Goal: Transaction & Acquisition: Purchase product/service

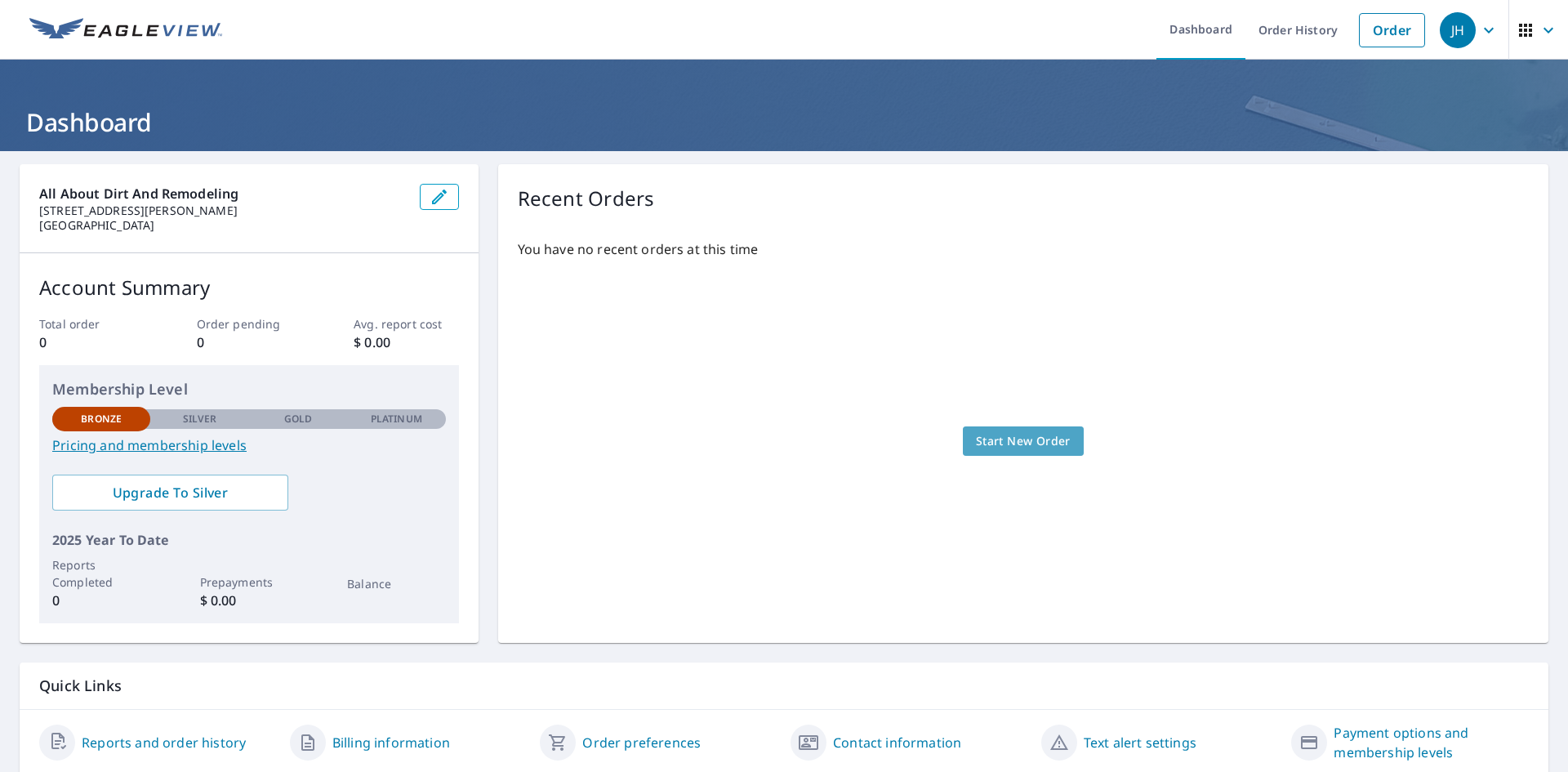
click at [1002, 450] on span "Start New Order" at bounding box center [1022, 442] width 95 height 21
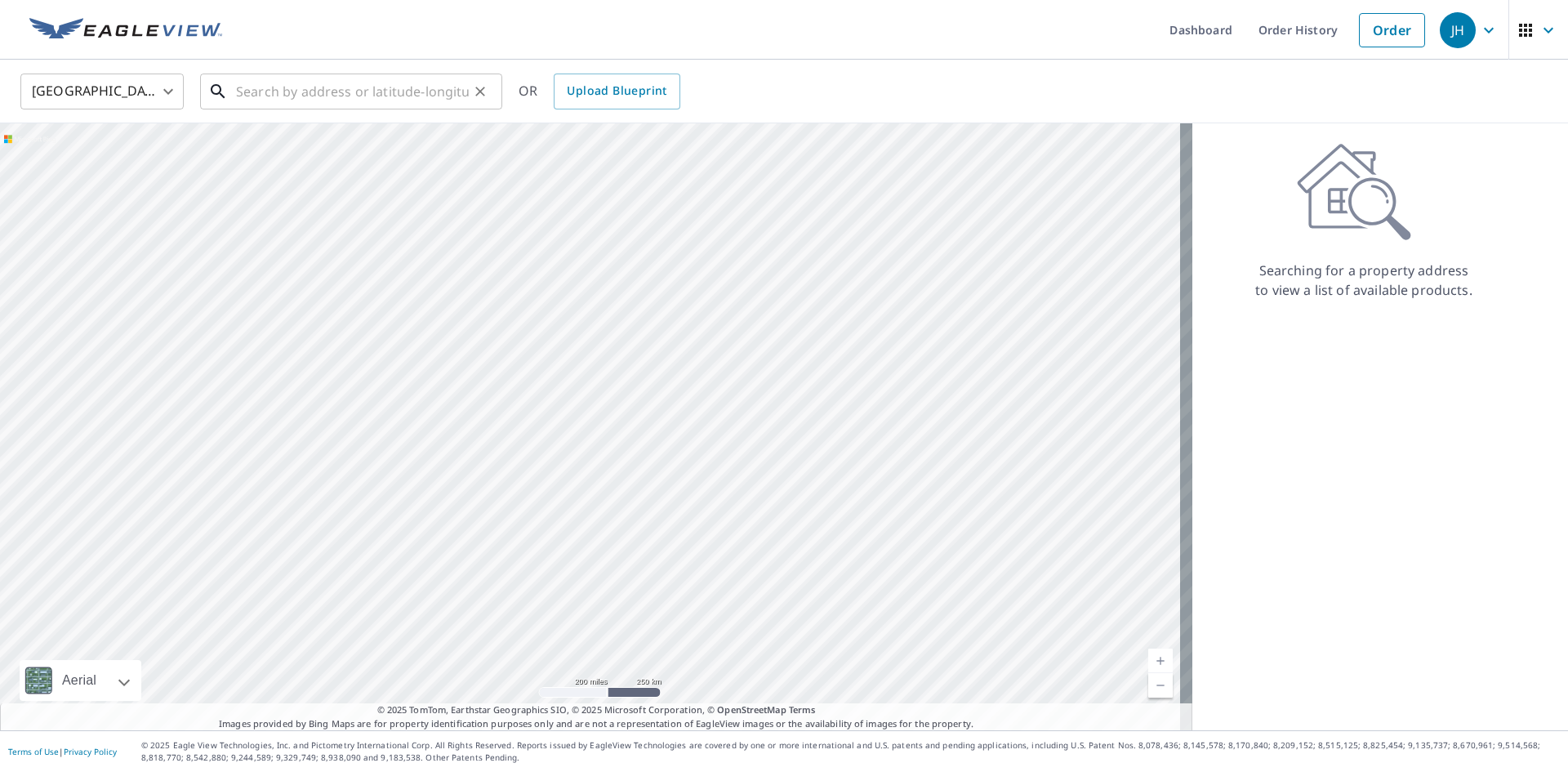
click at [282, 100] on input "text" at bounding box center [352, 91] width 232 height 46
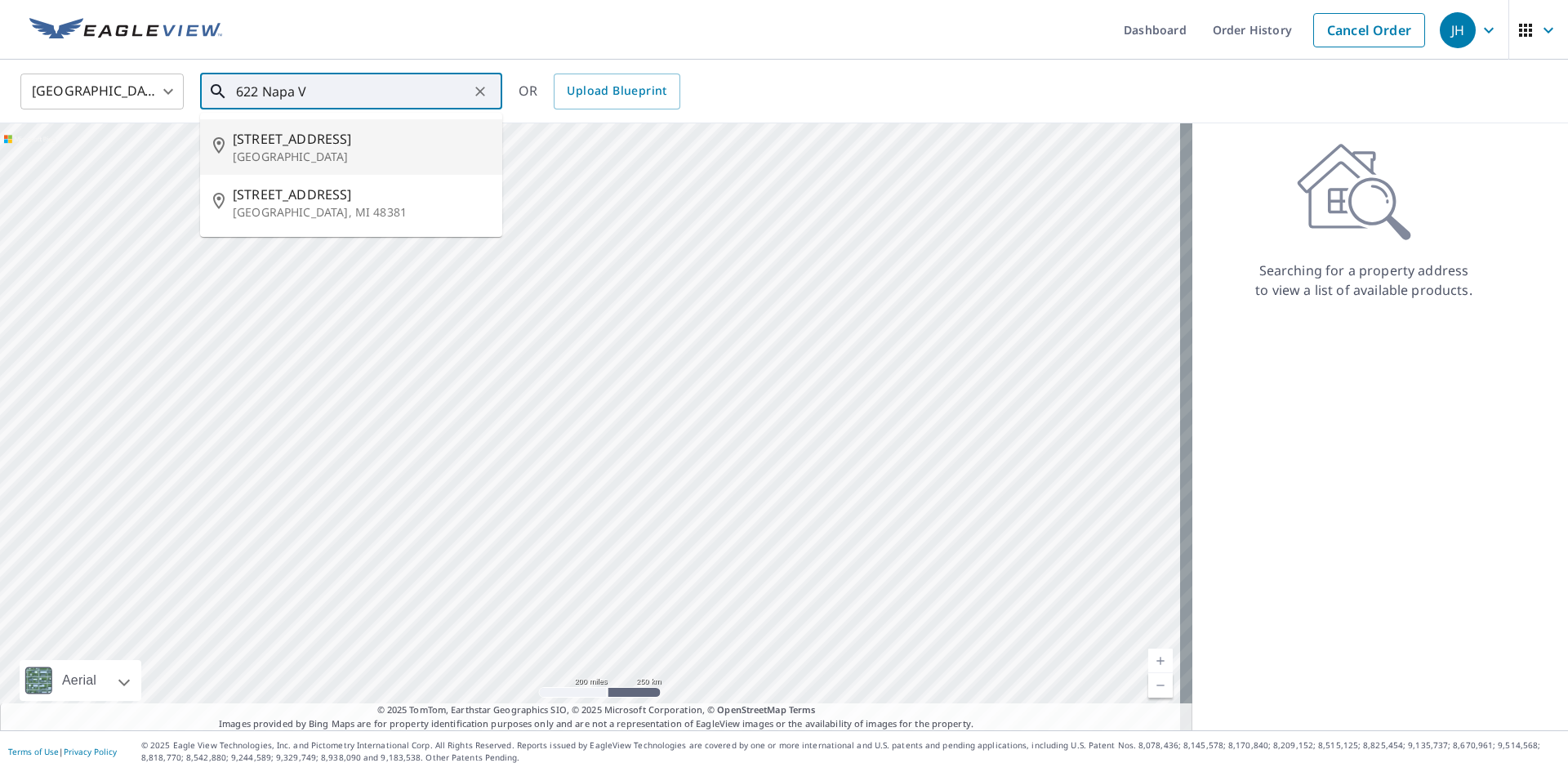
click at [307, 147] on span "[STREET_ADDRESS]" at bounding box center [361, 139] width 257 height 20
type input "[STREET_ADDRESS]"
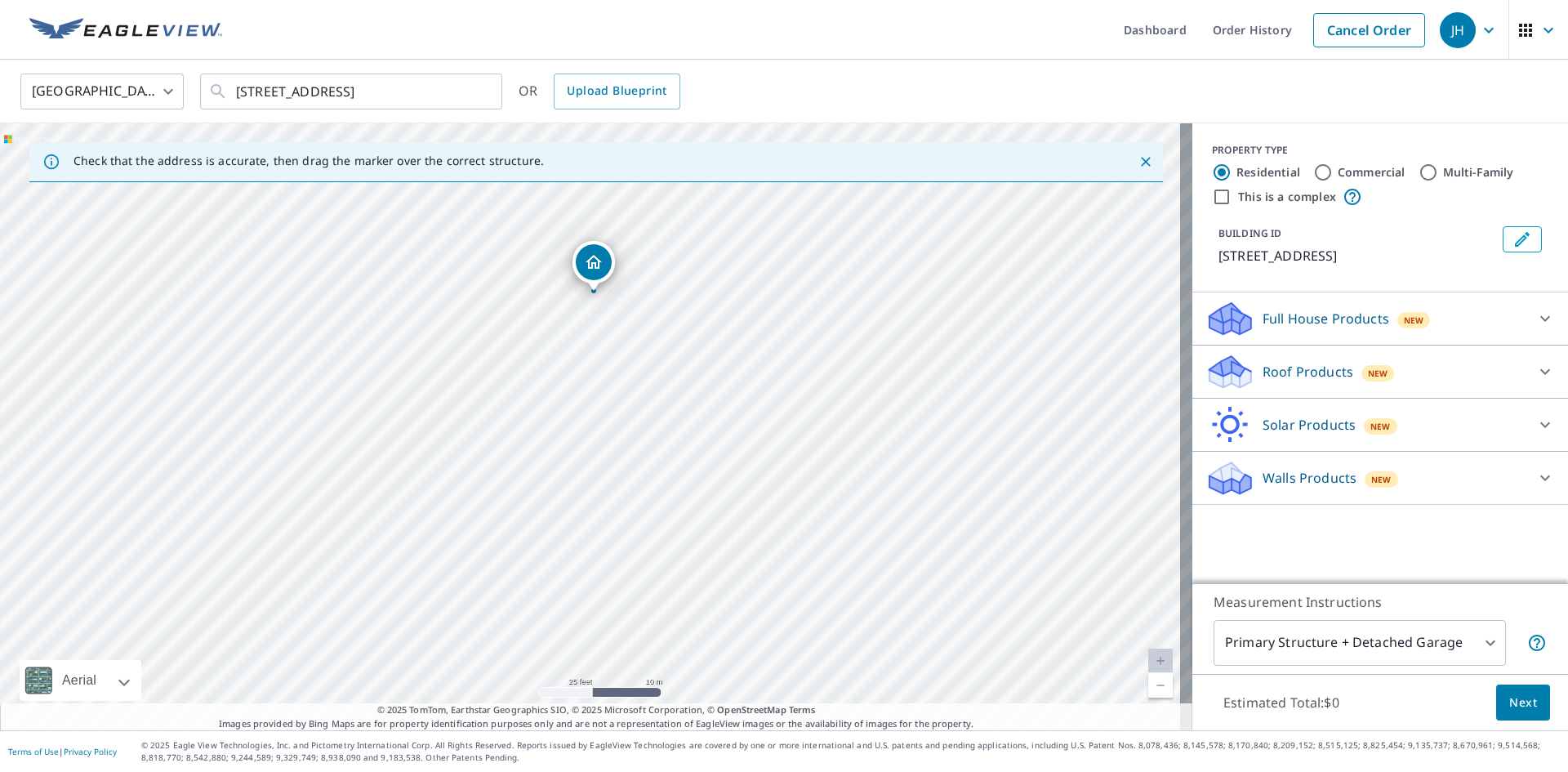
drag, startPoint x: 618, startPoint y: 282, endPoint x: 591, endPoint y: 290, distance: 28.2
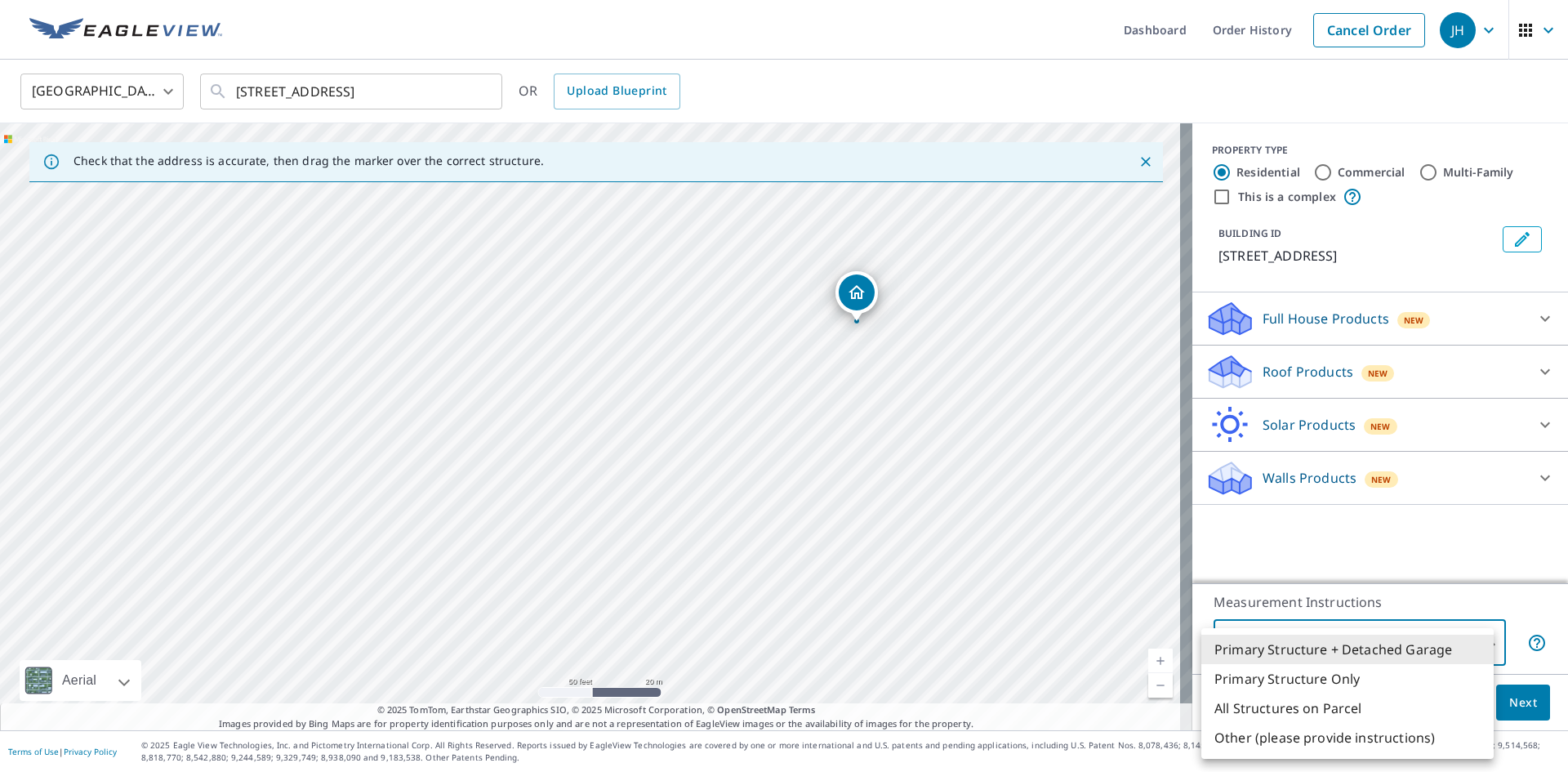
click at [1454, 639] on body "JH JH Dashboard Order History Cancel Order JH [GEOGRAPHIC_DATA] [GEOGRAPHIC_DAT…" at bounding box center [784, 386] width 1568 height 772
click at [1356, 682] on li "Primary Structure Only" at bounding box center [1347, 678] width 292 height 29
type input "2"
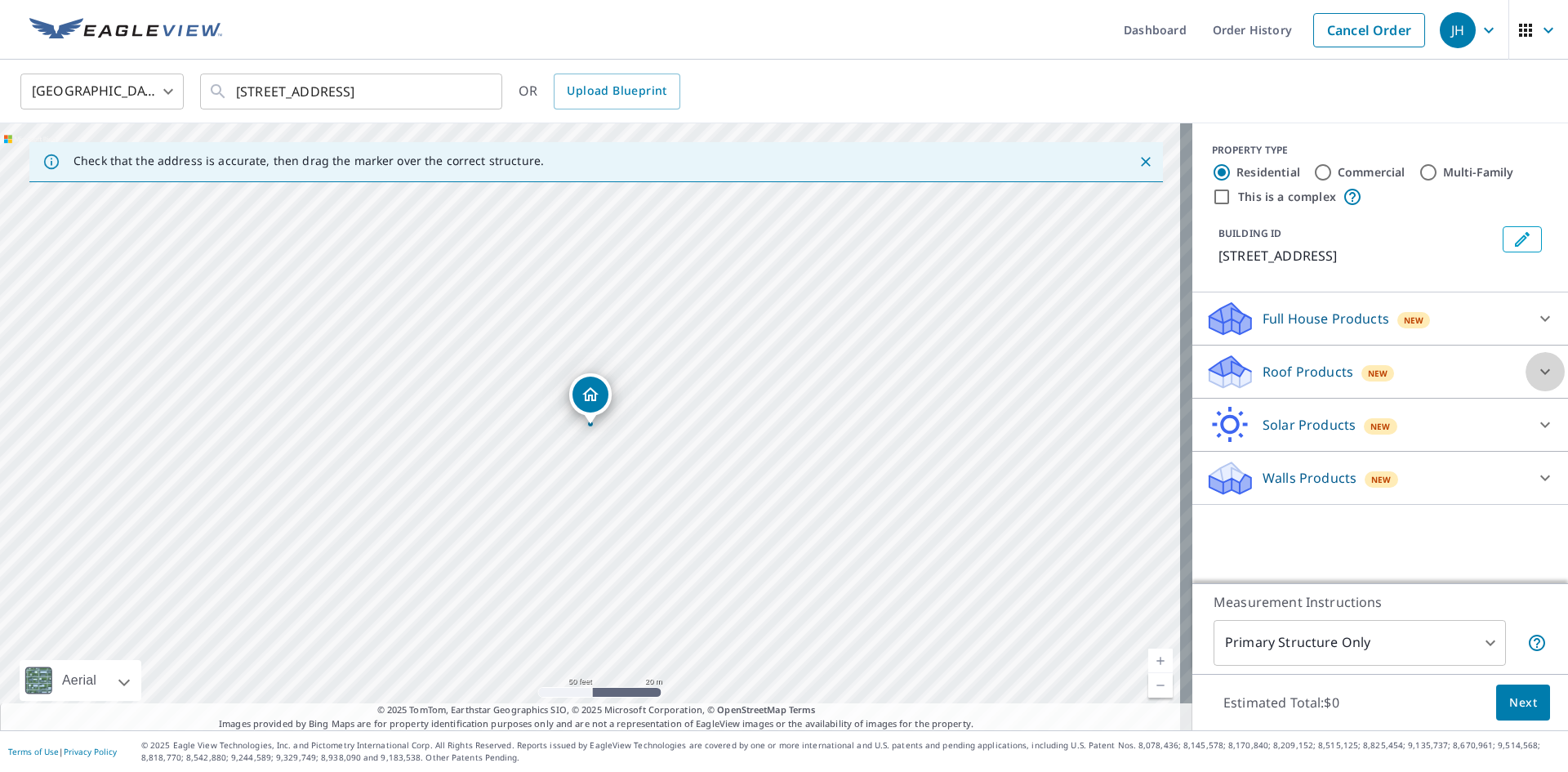
click at [1535, 367] on icon at bounding box center [1545, 371] width 20 height 20
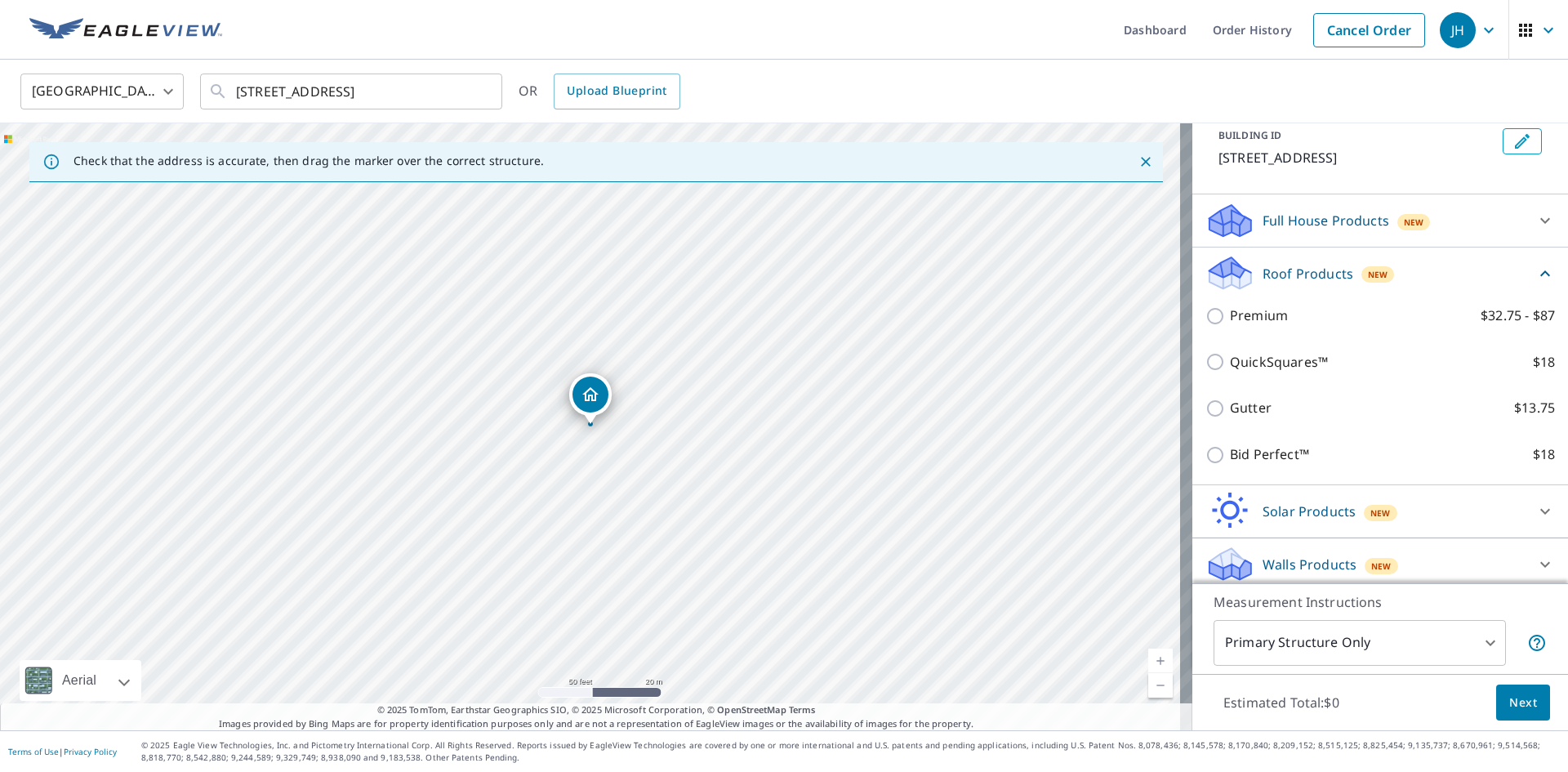
scroll to position [106, 0]
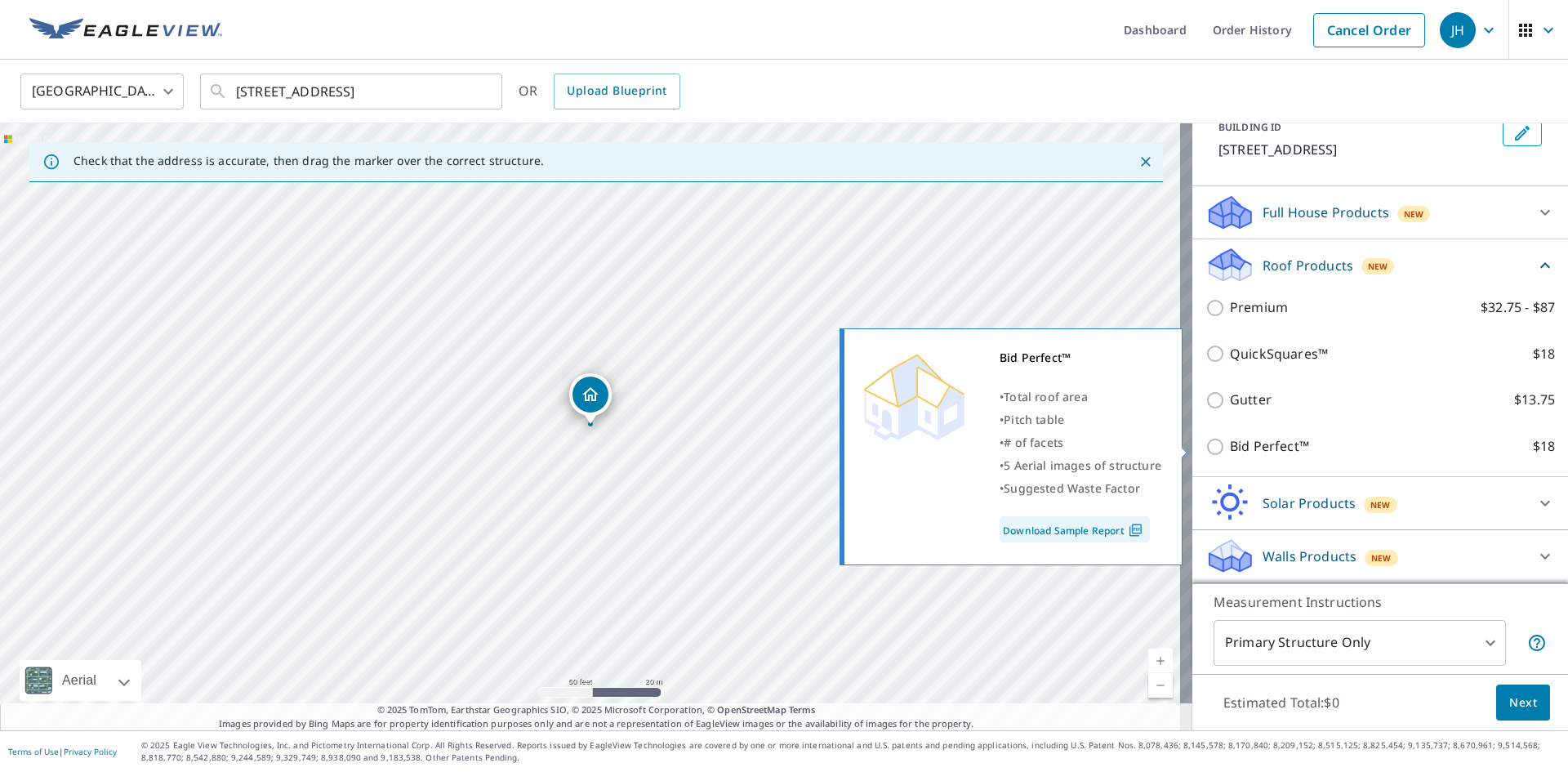
click at [1210, 446] on input "Bid Perfect™ $18" at bounding box center [1218, 447] width 24 height 20
checkbox input "true"
type input "1"
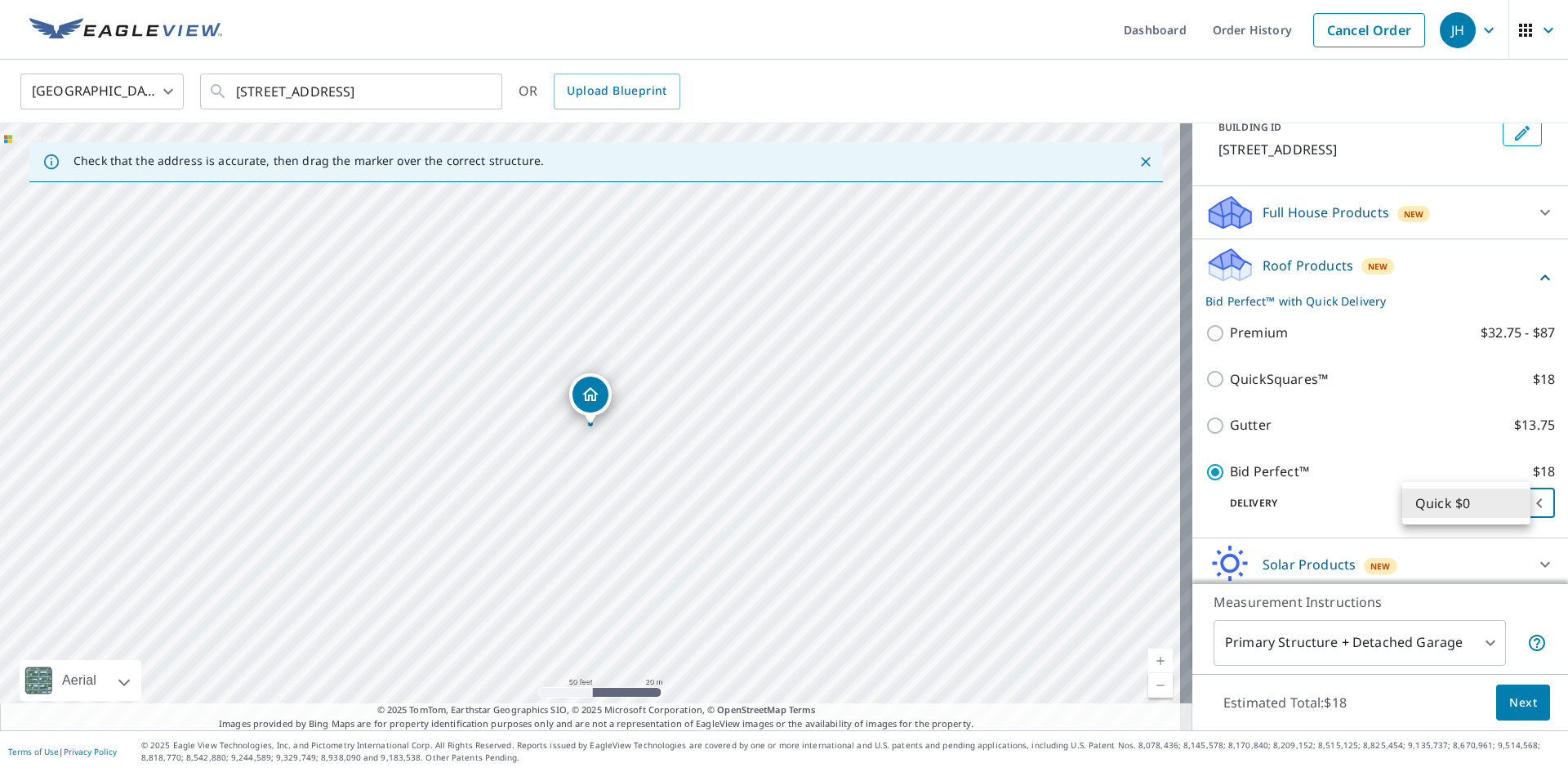
click at [1497, 505] on body "JH JH Dashboard Order History Cancel Order JH [GEOGRAPHIC_DATA] [GEOGRAPHIC_DAT…" at bounding box center [784, 386] width 1568 height 772
click at [1497, 505] on li "Quick $0" at bounding box center [1467, 503] width 128 height 29
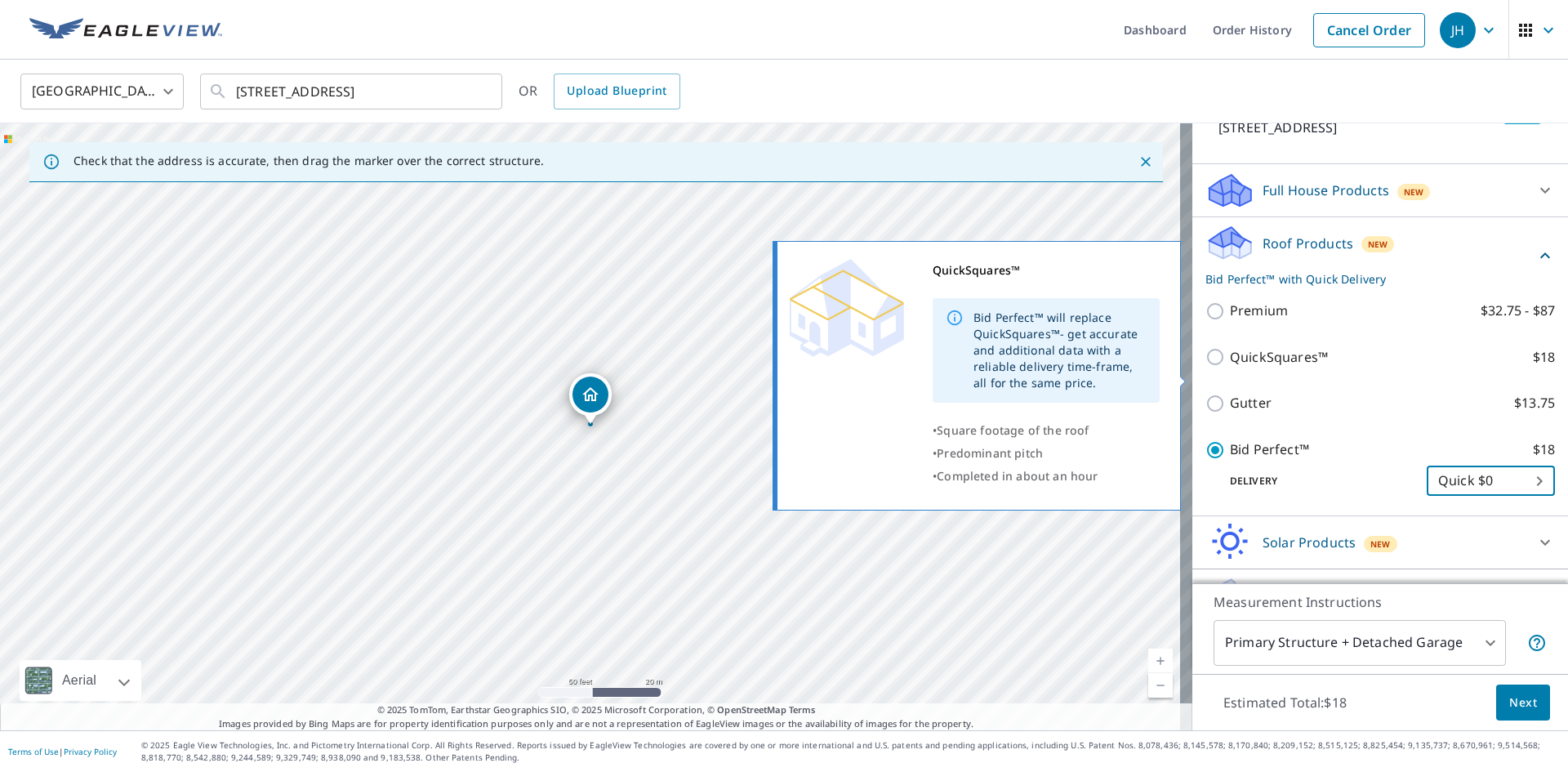
scroll to position [167, 0]
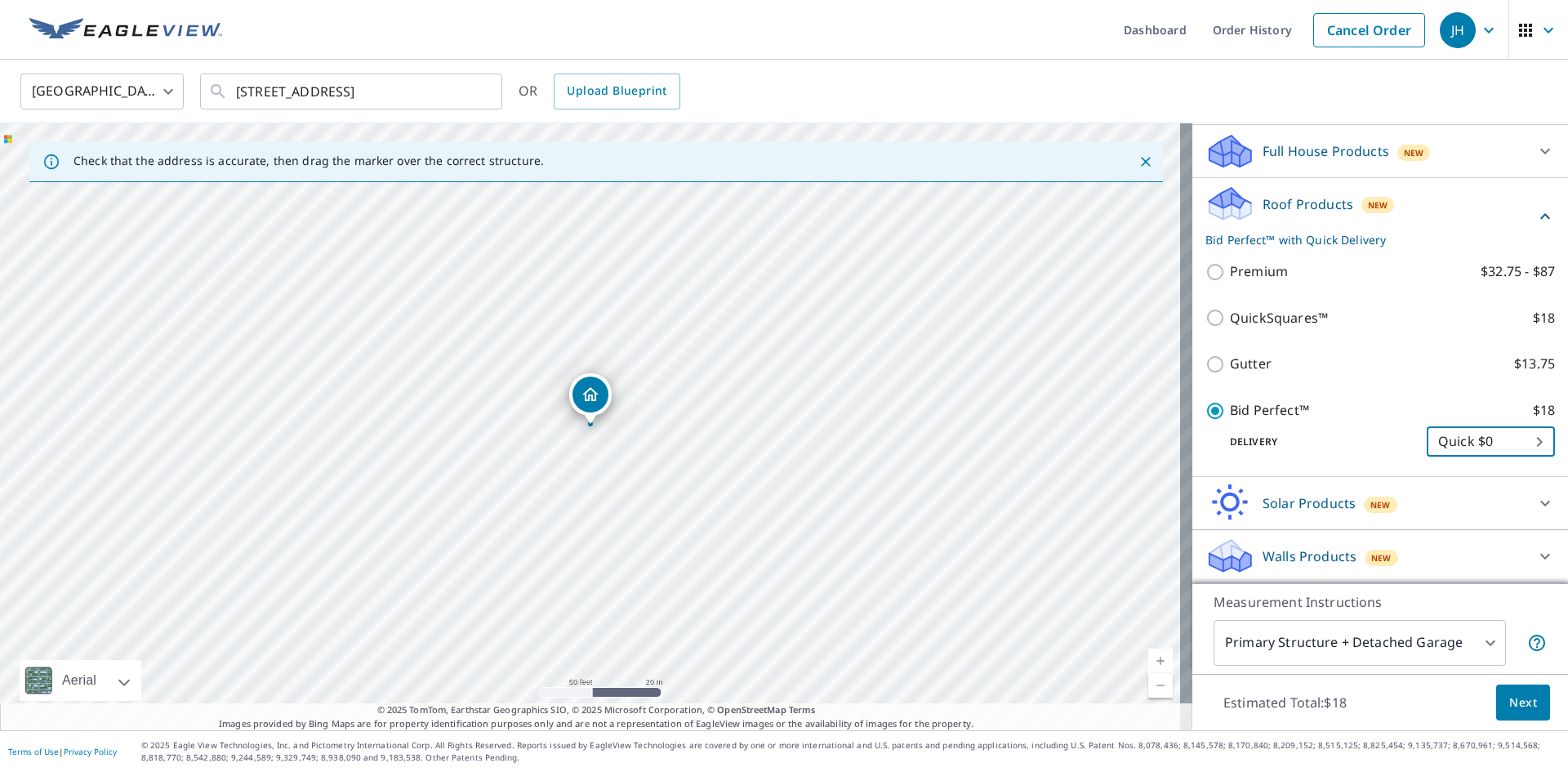
click at [1519, 697] on span "Next" at bounding box center [1523, 703] width 28 height 21
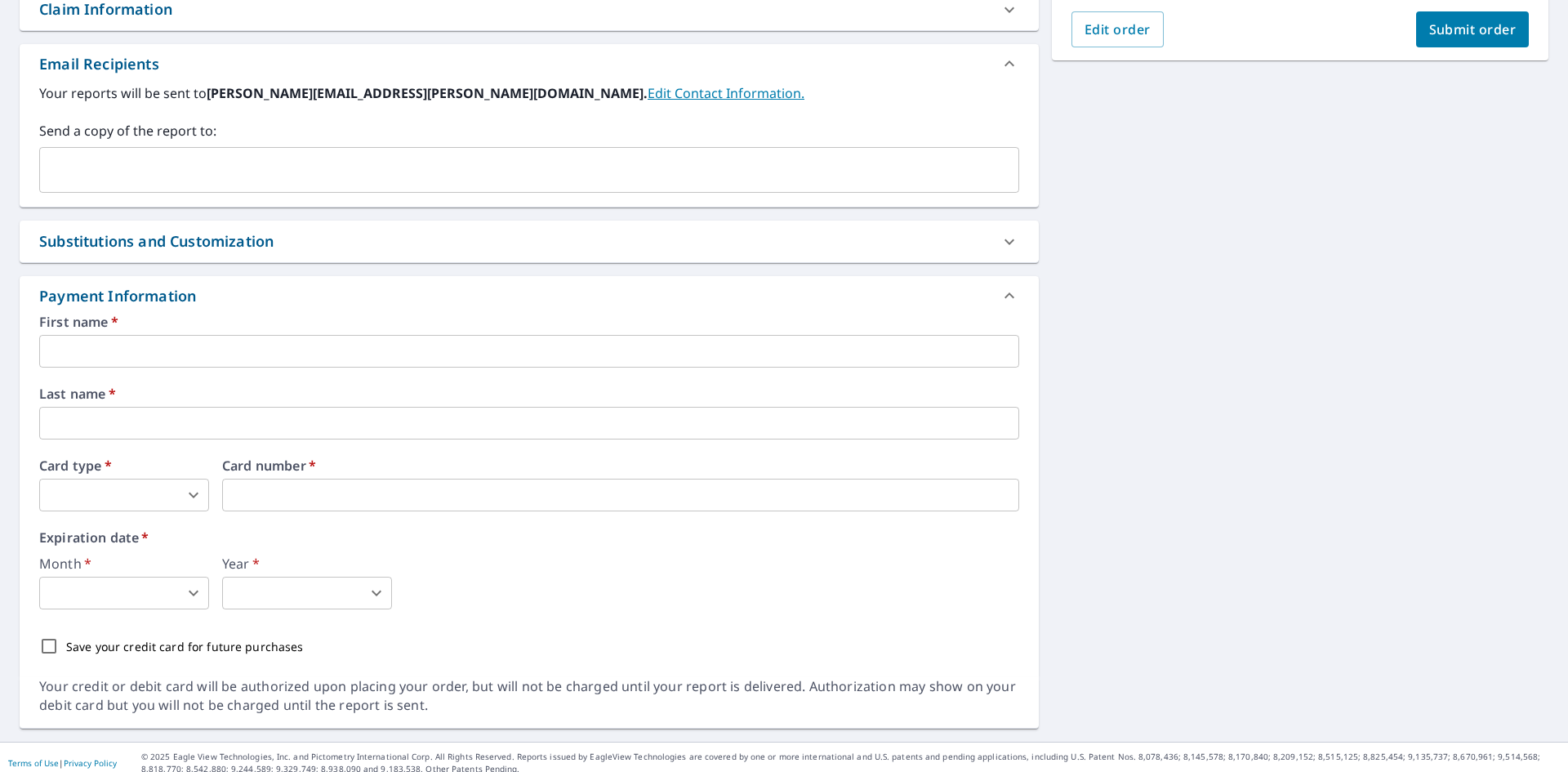
scroll to position [472, 0]
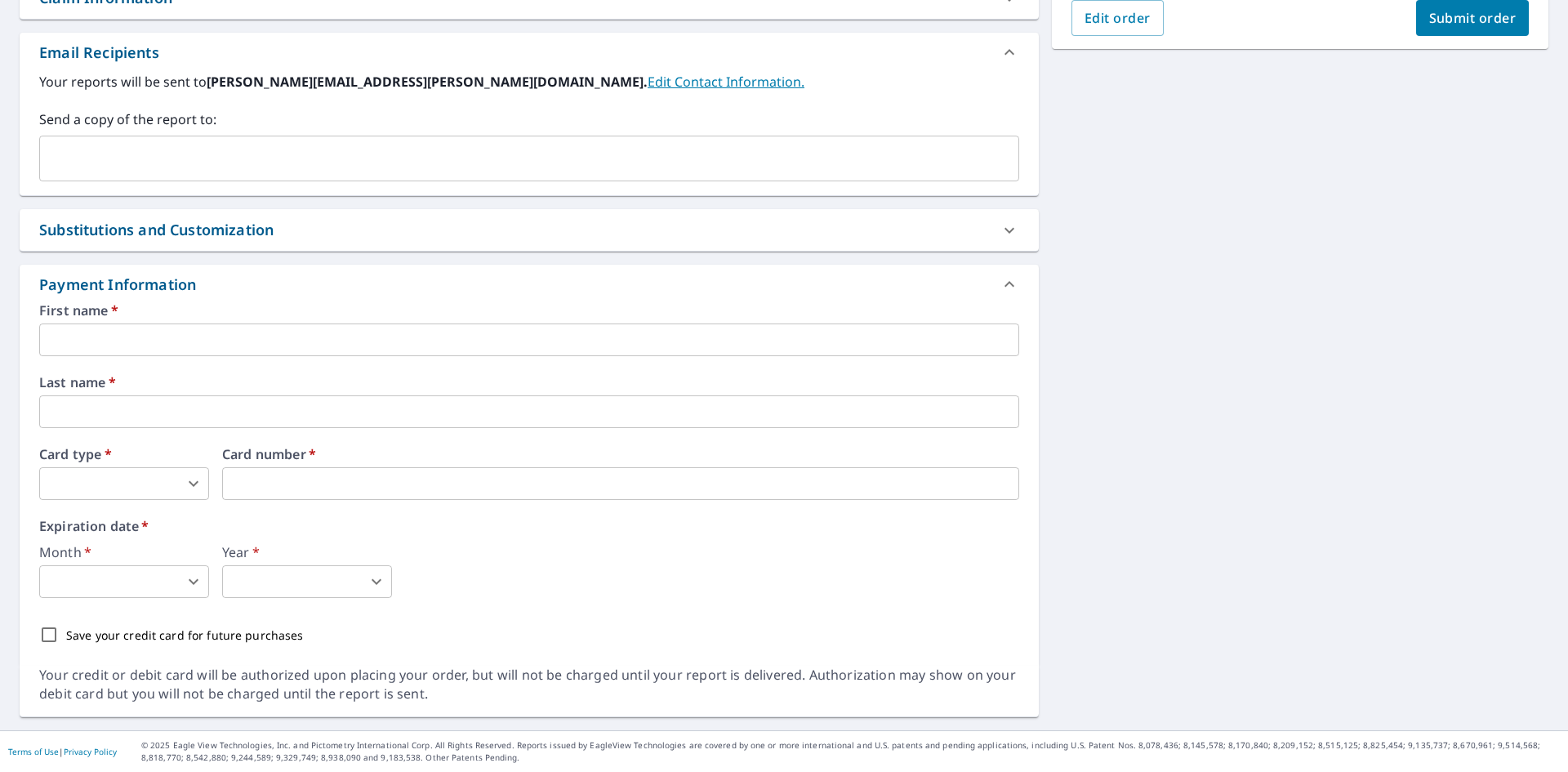
click at [110, 339] on input "text" at bounding box center [529, 340] width 980 height 33
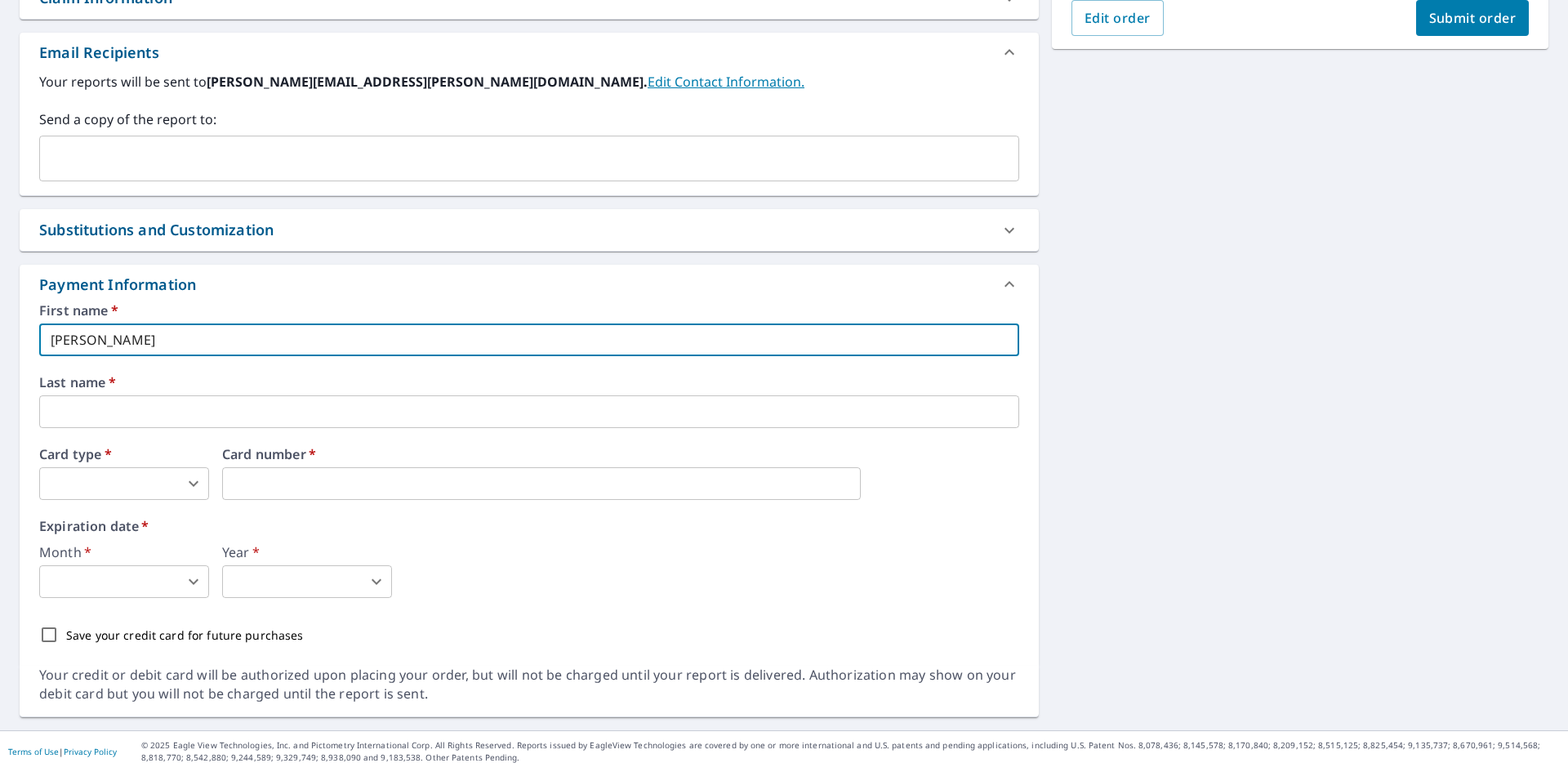
type input "[PERSON_NAME]"
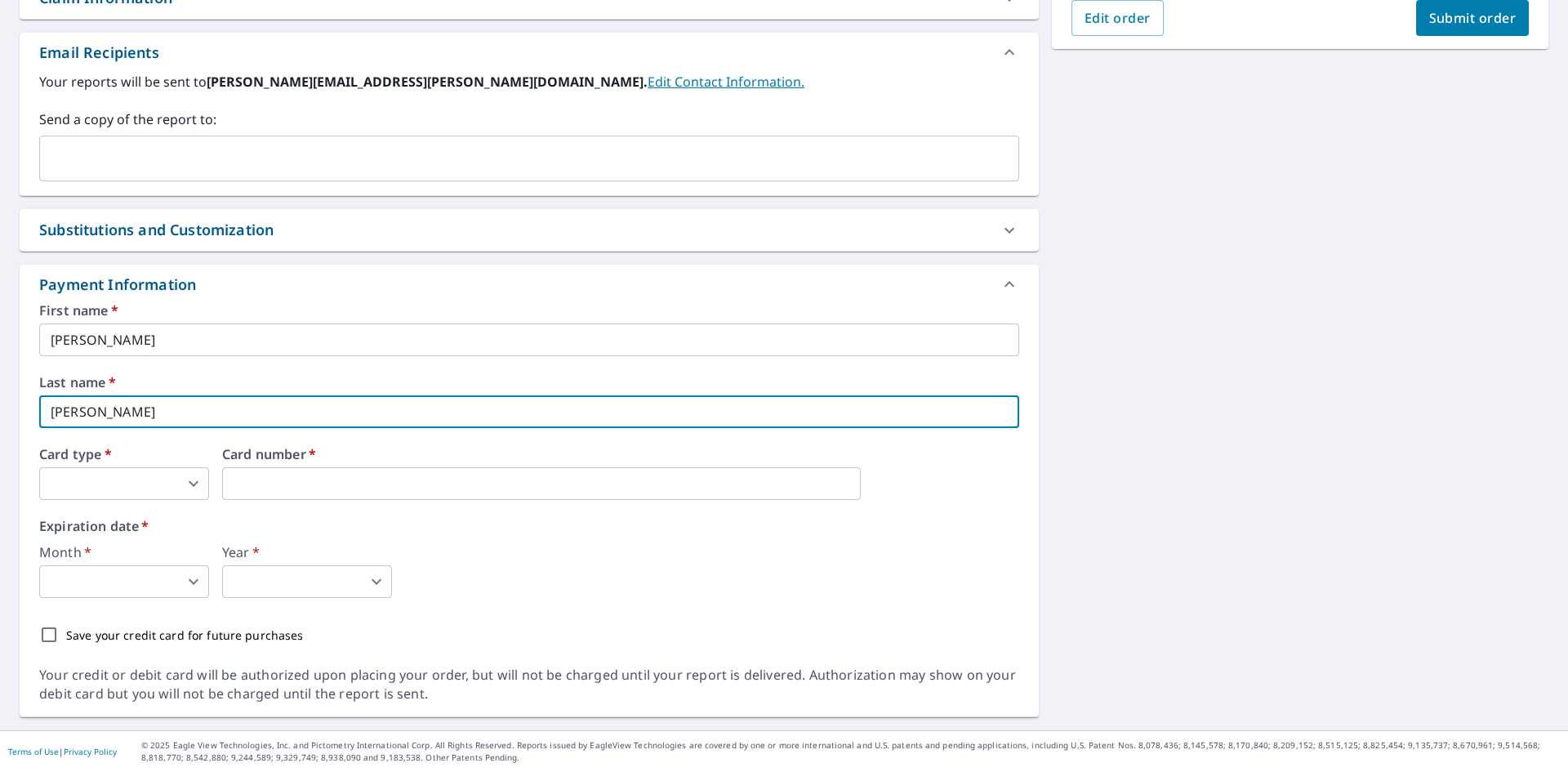
type input "[PERSON_NAME]"
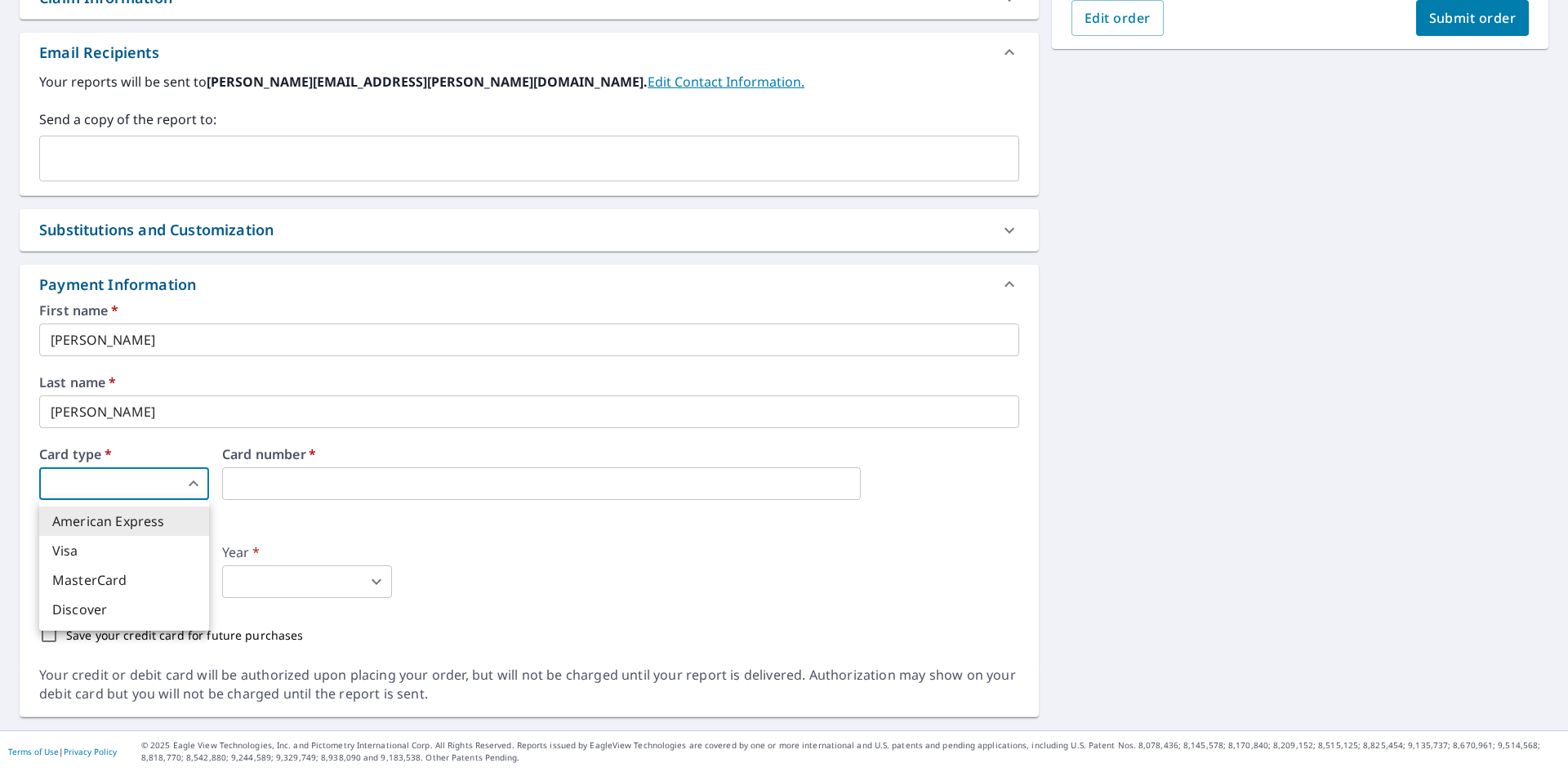
click at [100, 484] on body "JH JH Dashboard Order History Cancel Order JH Dashboard / Finalize Order Finali…" at bounding box center [784, 386] width 1568 height 772
click at [102, 554] on li "Visa" at bounding box center [124, 551] width 170 height 29
type input "2"
click at [151, 586] on body "JH JH Dashboard Order History Cancel Order JH Dashboard / Finalize Order Finali…" at bounding box center [784, 386] width 1568 height 772
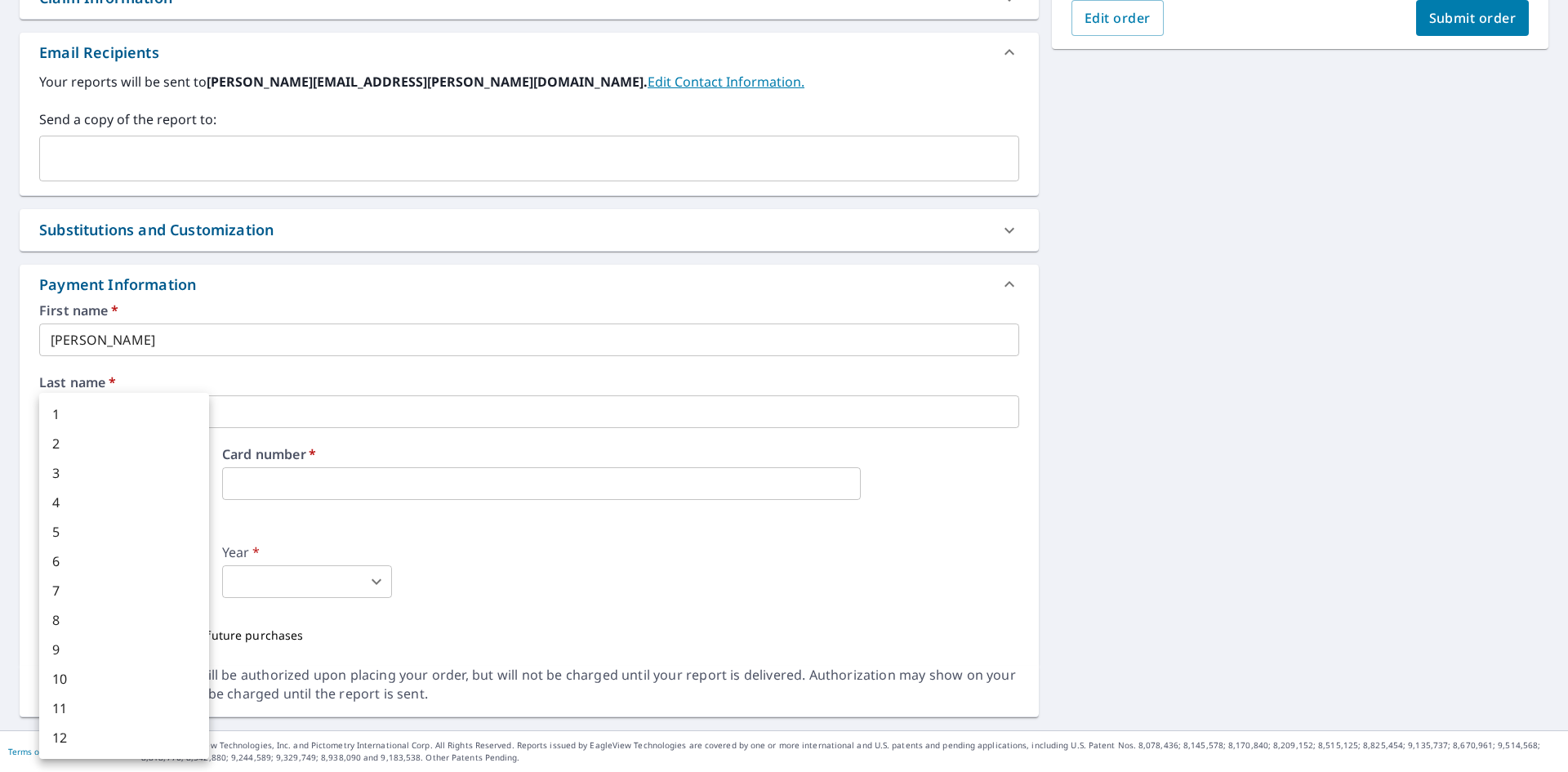
click at [88, 616] on li "8" at bounding box center [124, 620] width 170 height 29
type input "8"
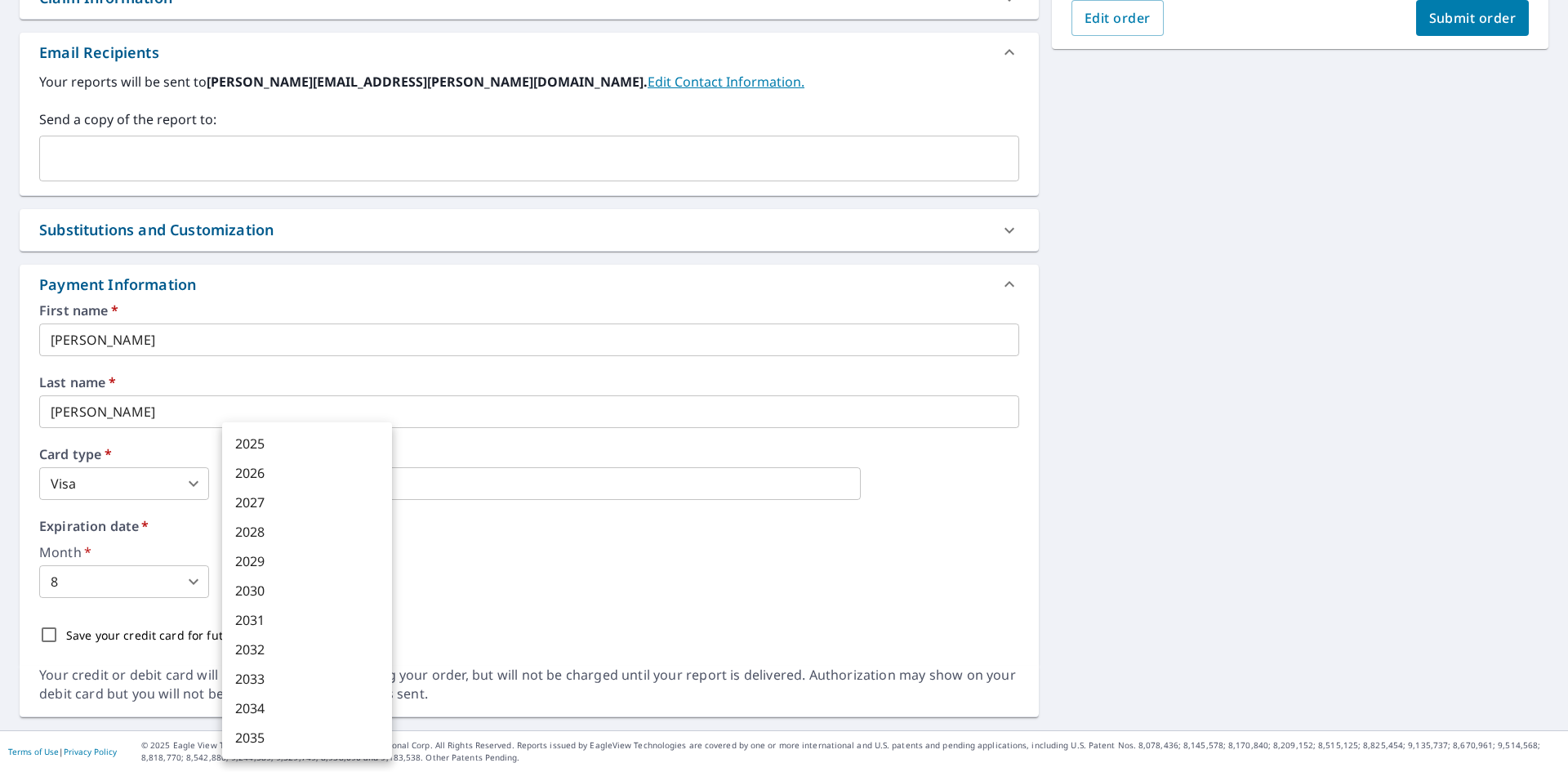
click at [266, 582] on body "JH JH Dashboard Order History Cancel Order JH Dashboard / Finalize Order Finali…" at bounding box center [784, 386] width 1568 height 772
click at [273, 534] on li "2028" at bounding box center [307, 532] width 170 height 29
type input "2028"
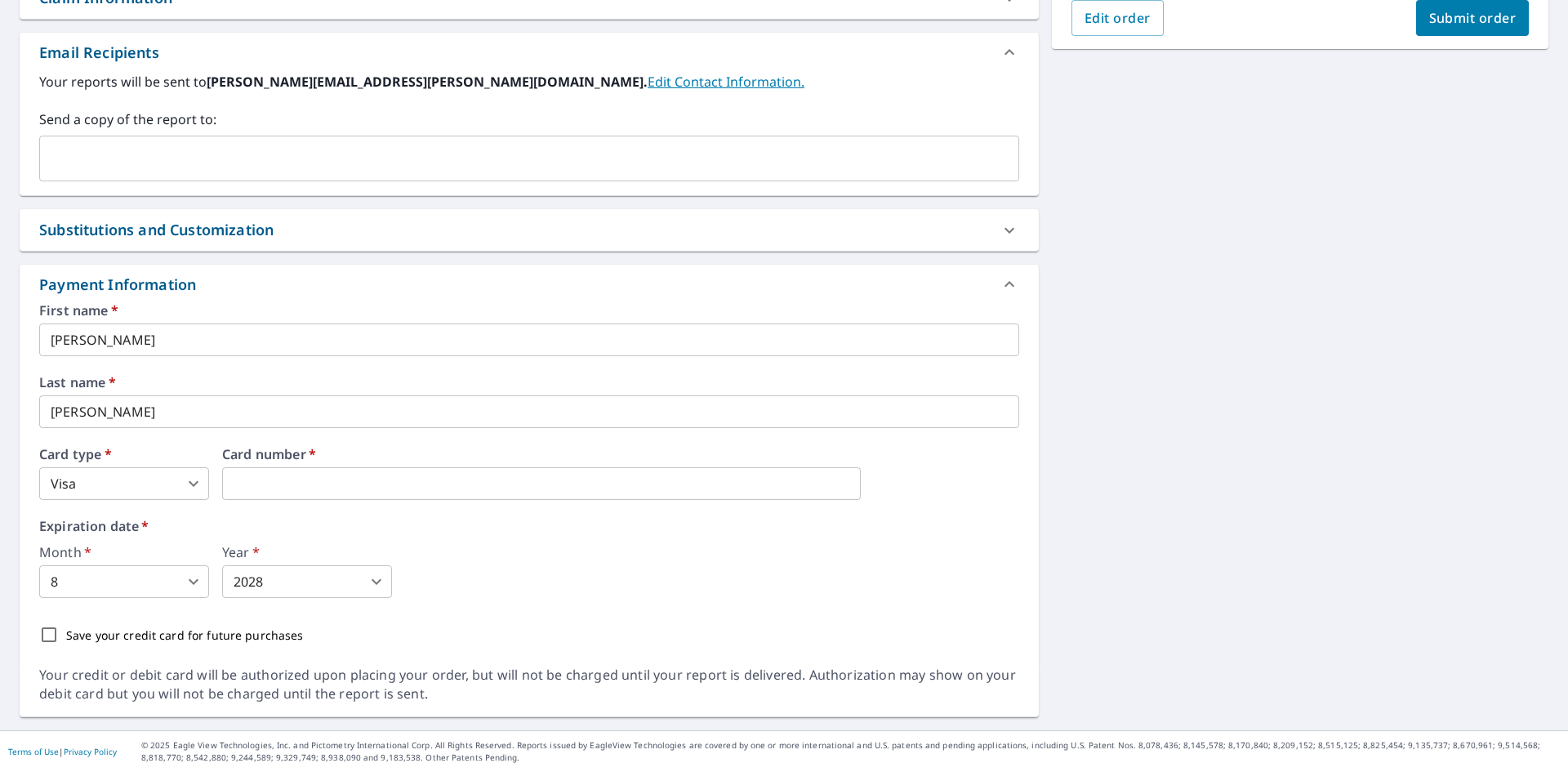
click at [496, 585] on div "Month   * 8 8 ​ Year   * 2028 2028 ​" at bounding box center [529, 572] width 980 height 52
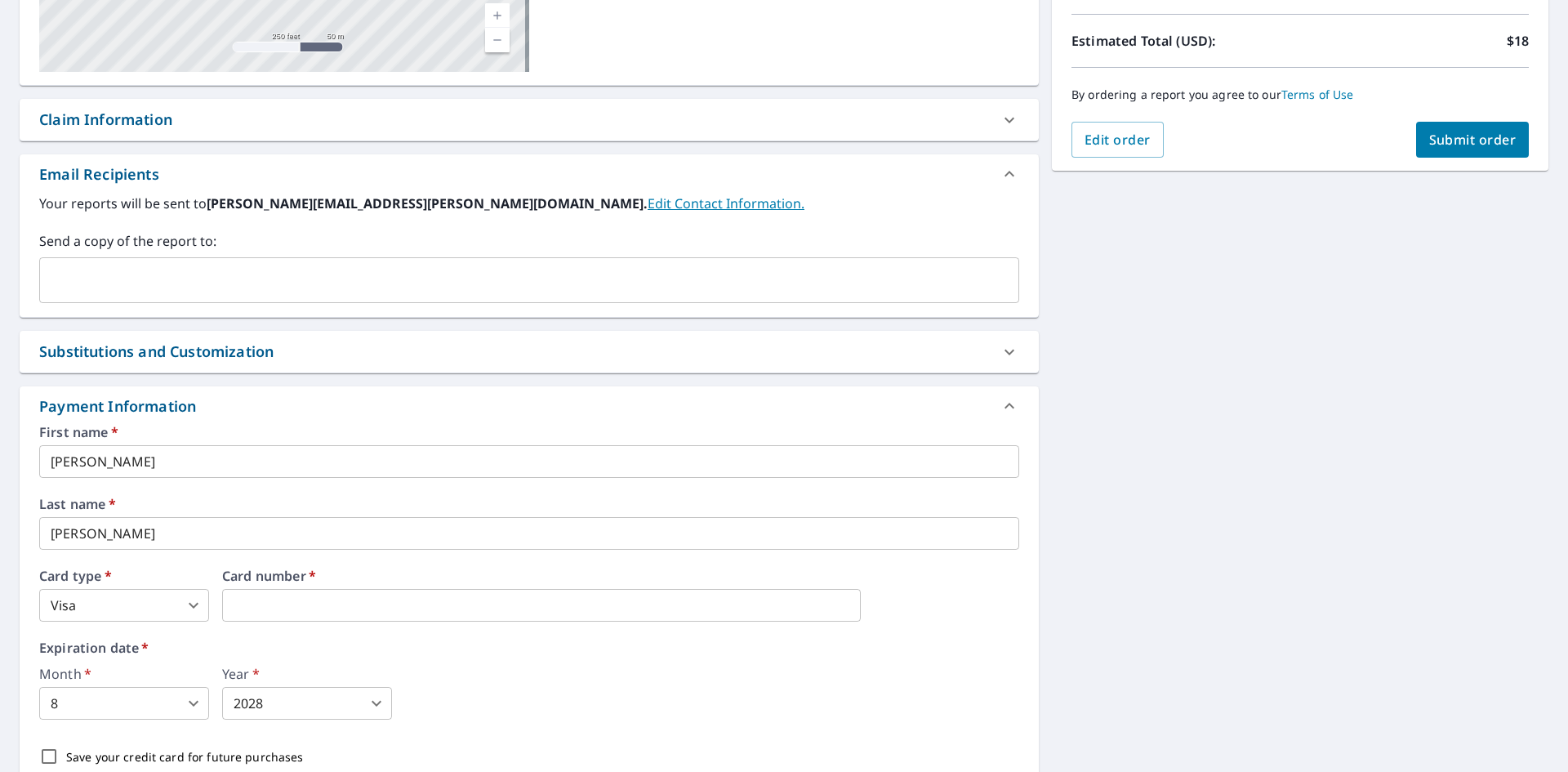
scroll to position [227, 0]
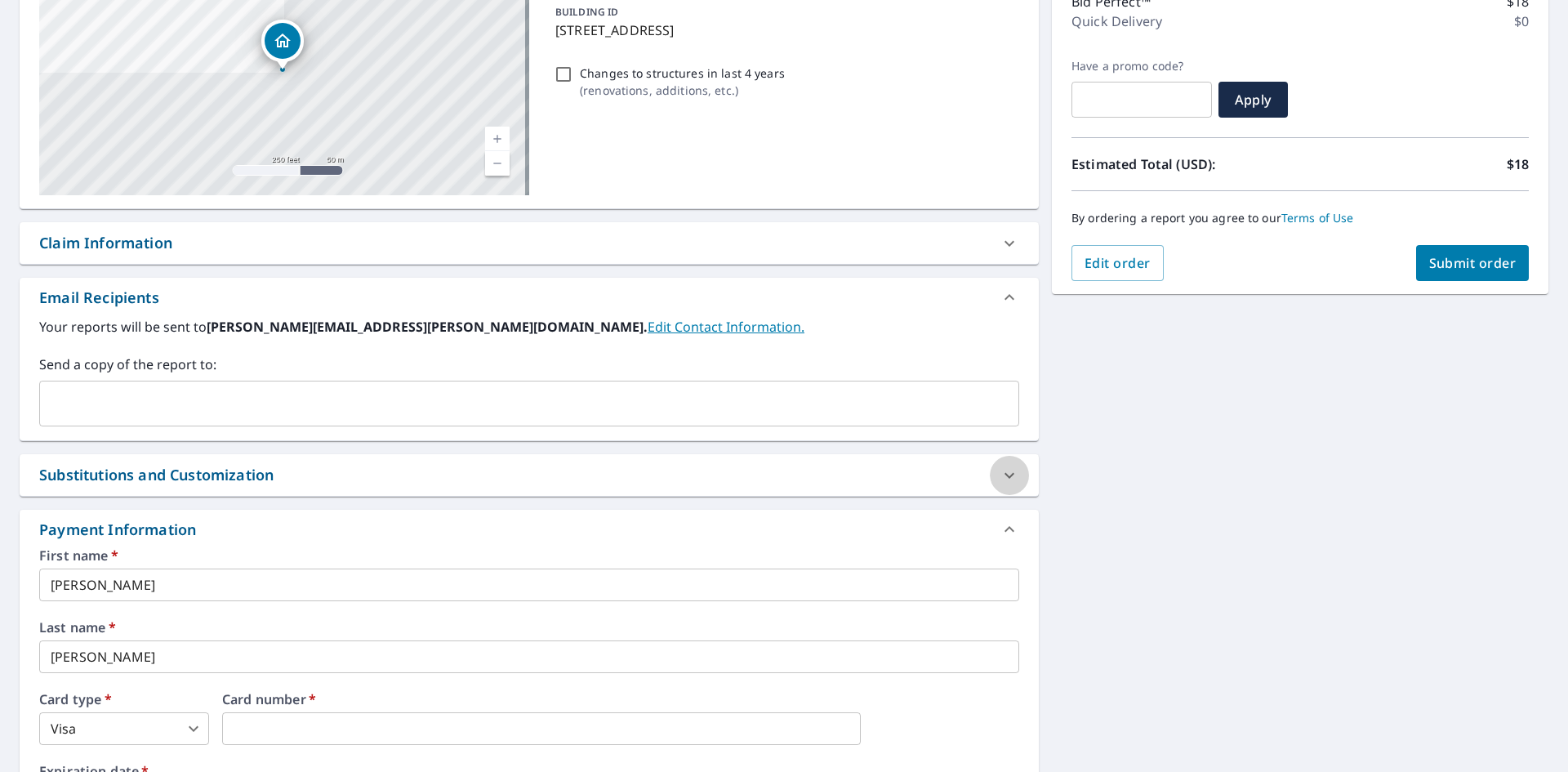
click at [1003, 471] on icon at bounding box center [1009, 475] width 20 height 20
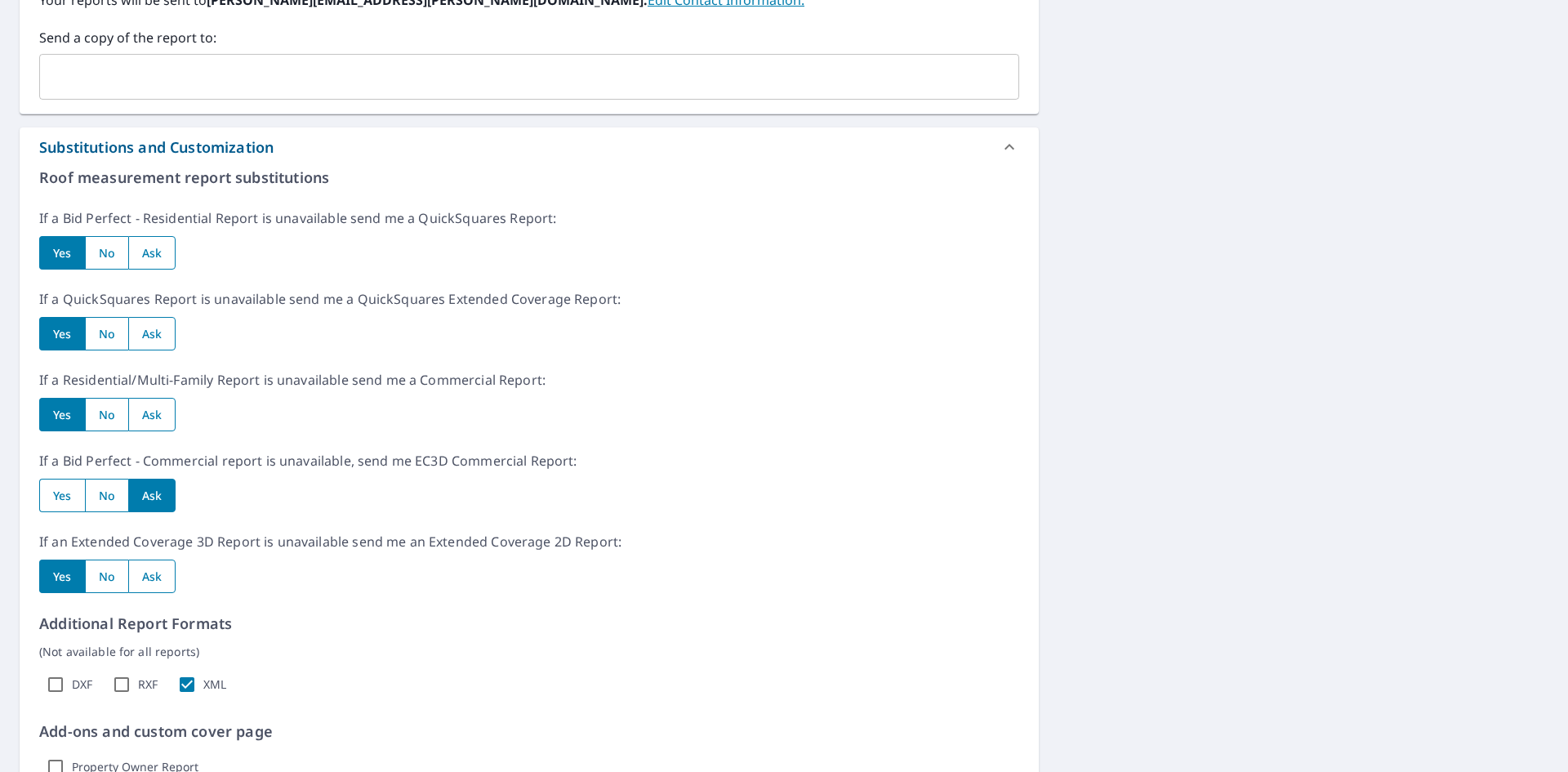
scroll to position [636, 0]
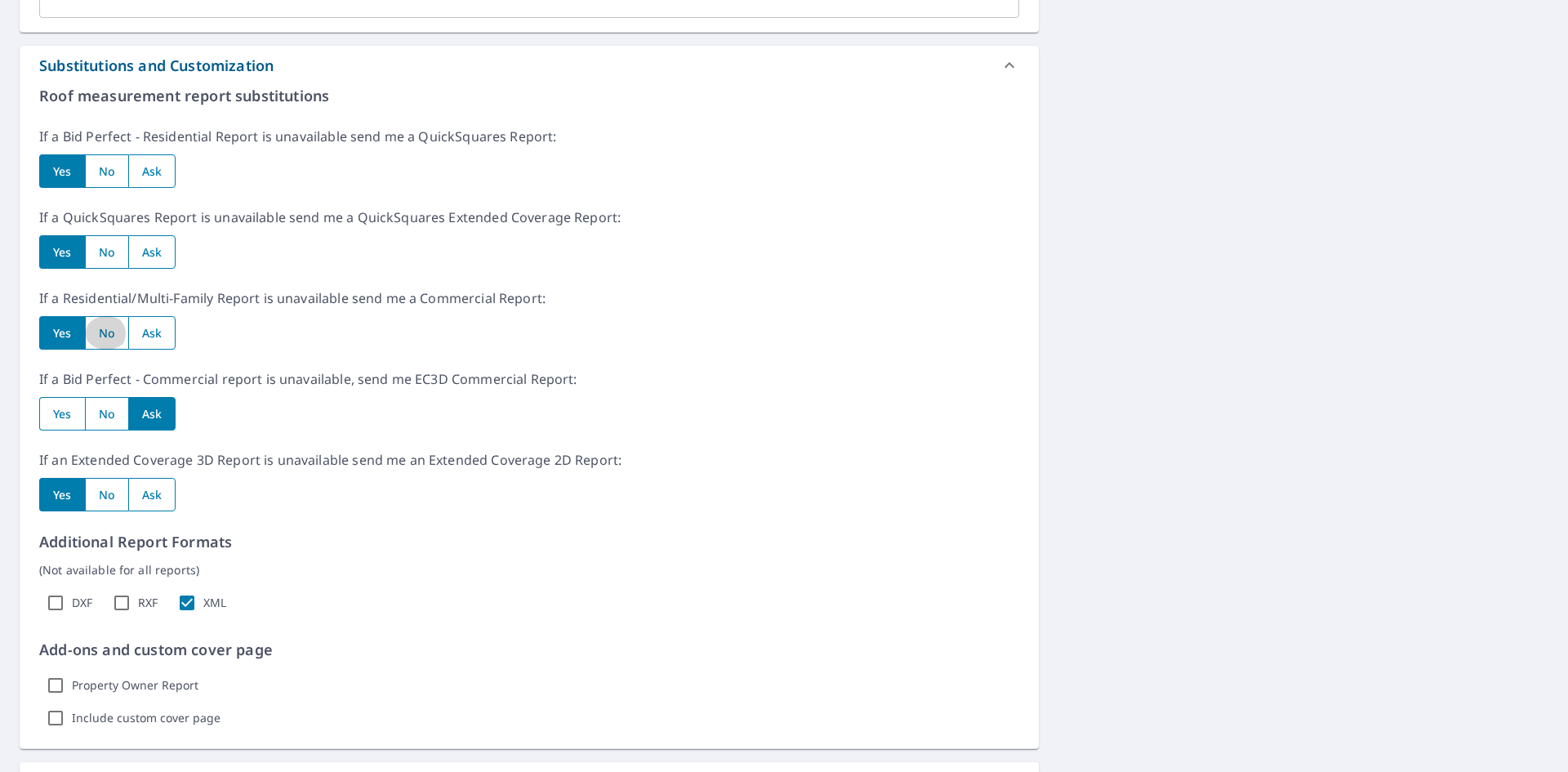
click at [98, 334] on input "radio" at bounding box center [107, 332] width 43 height 34
radio input "true"
click at [103, 415] on input "radio" at bounding box center [107, 414] width 43 height 34
radio input "true"
click at [101, 494] on input "radio" at bounding box center [107, 494] width 43 height 34
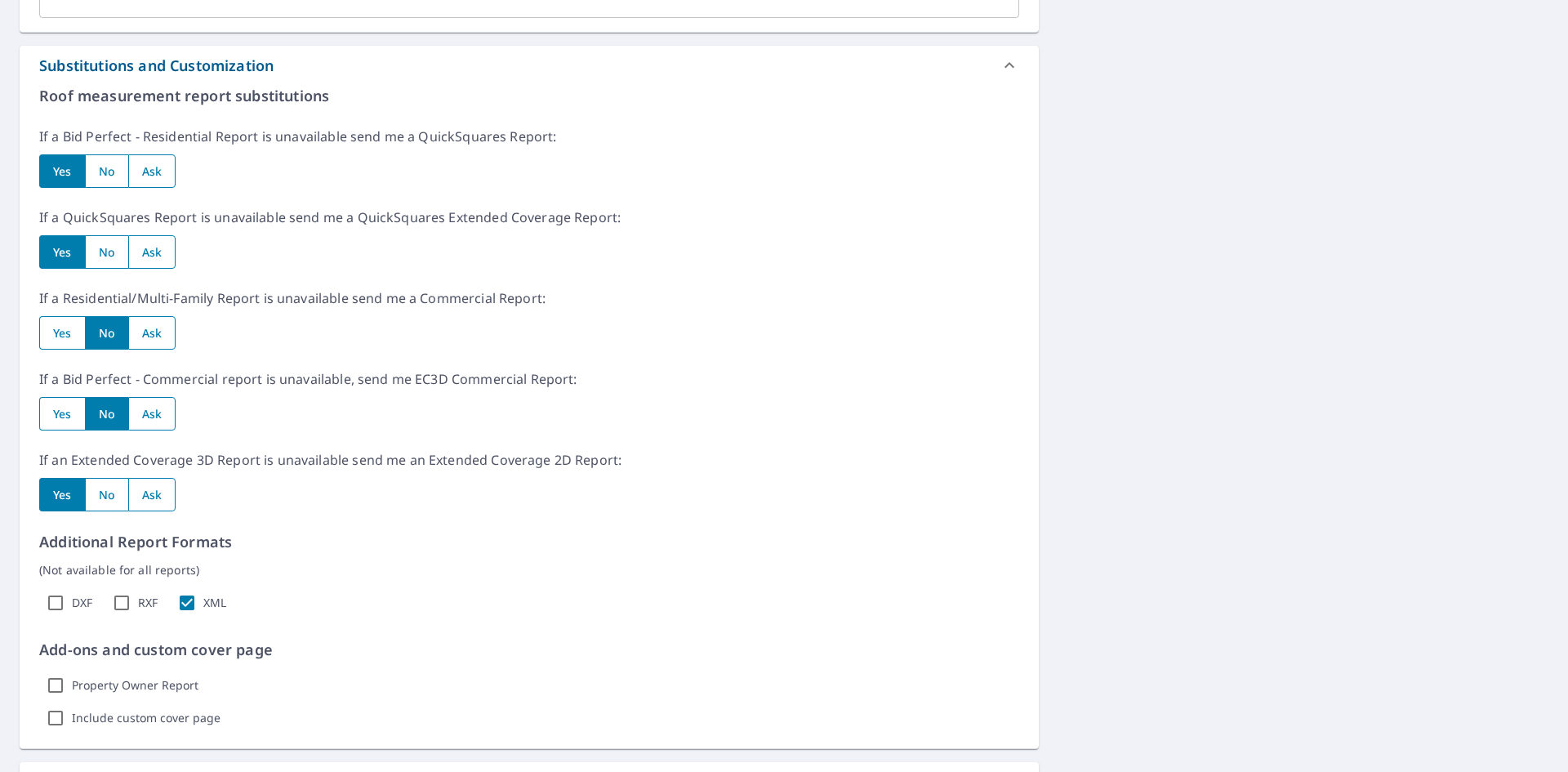
radio input "true"
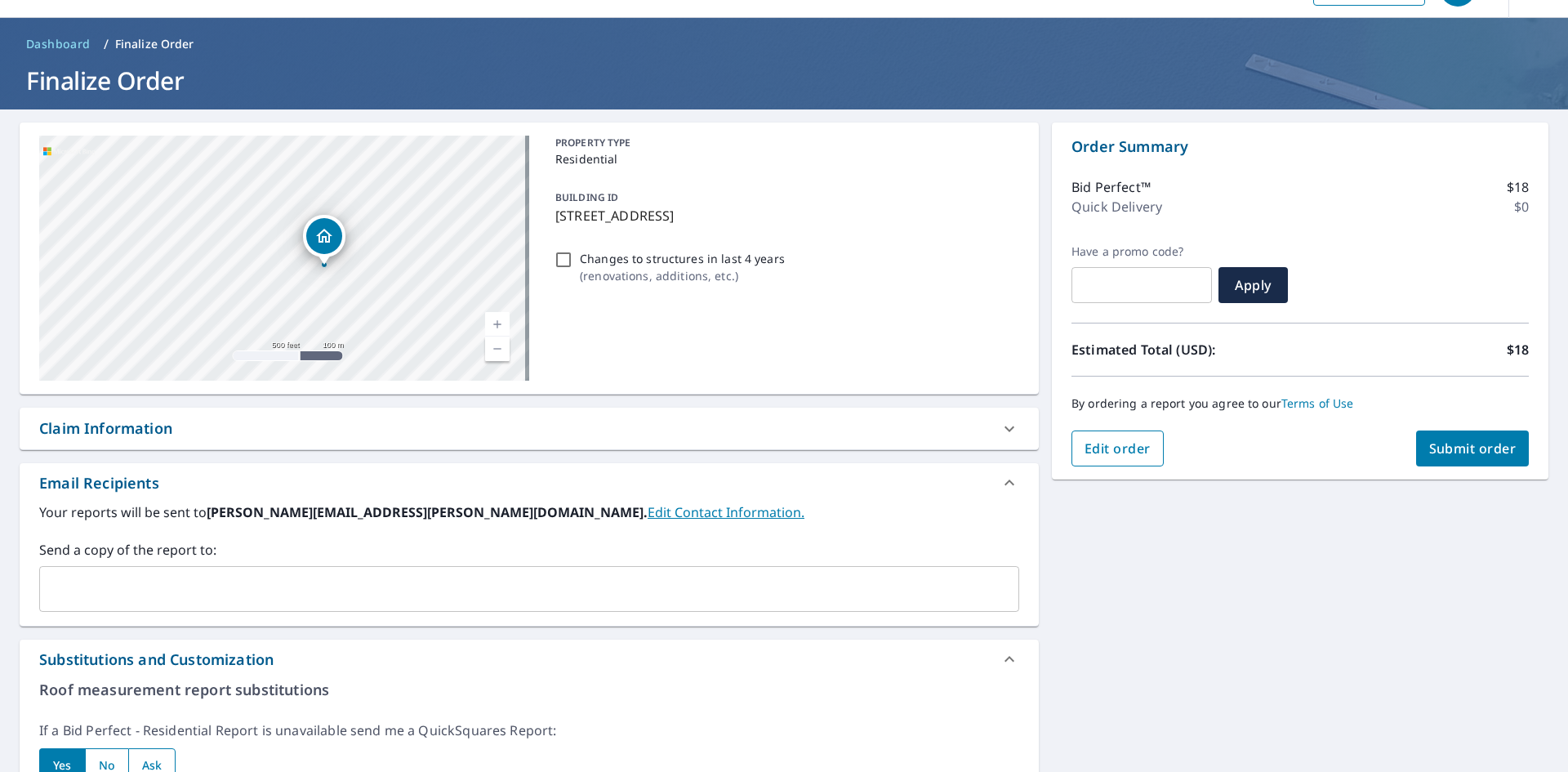
scroll to position [82, 0]
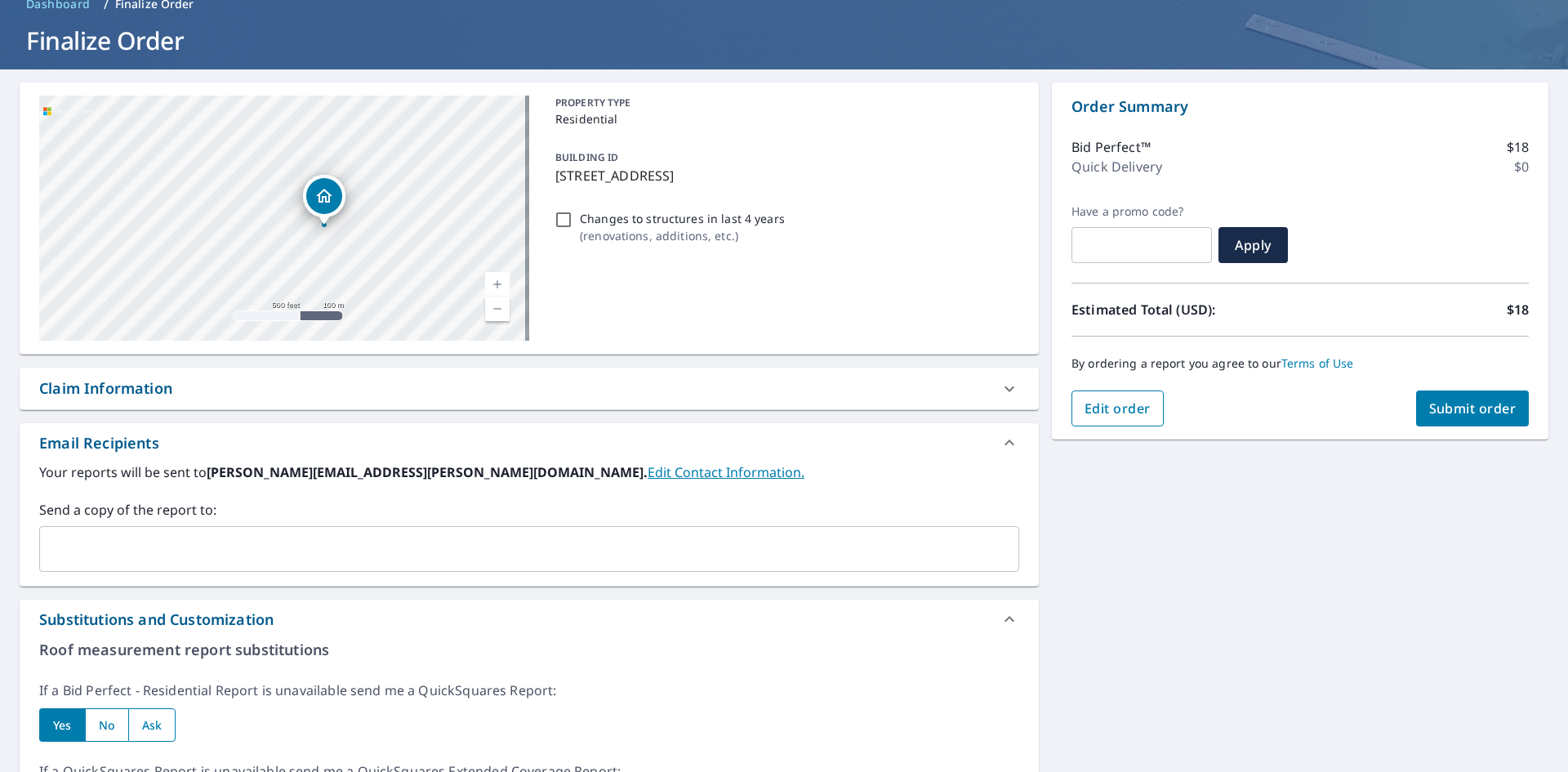
click at [1097, 409] on span "Edit order" at bounding box center [1117, 408] width 66 height 18
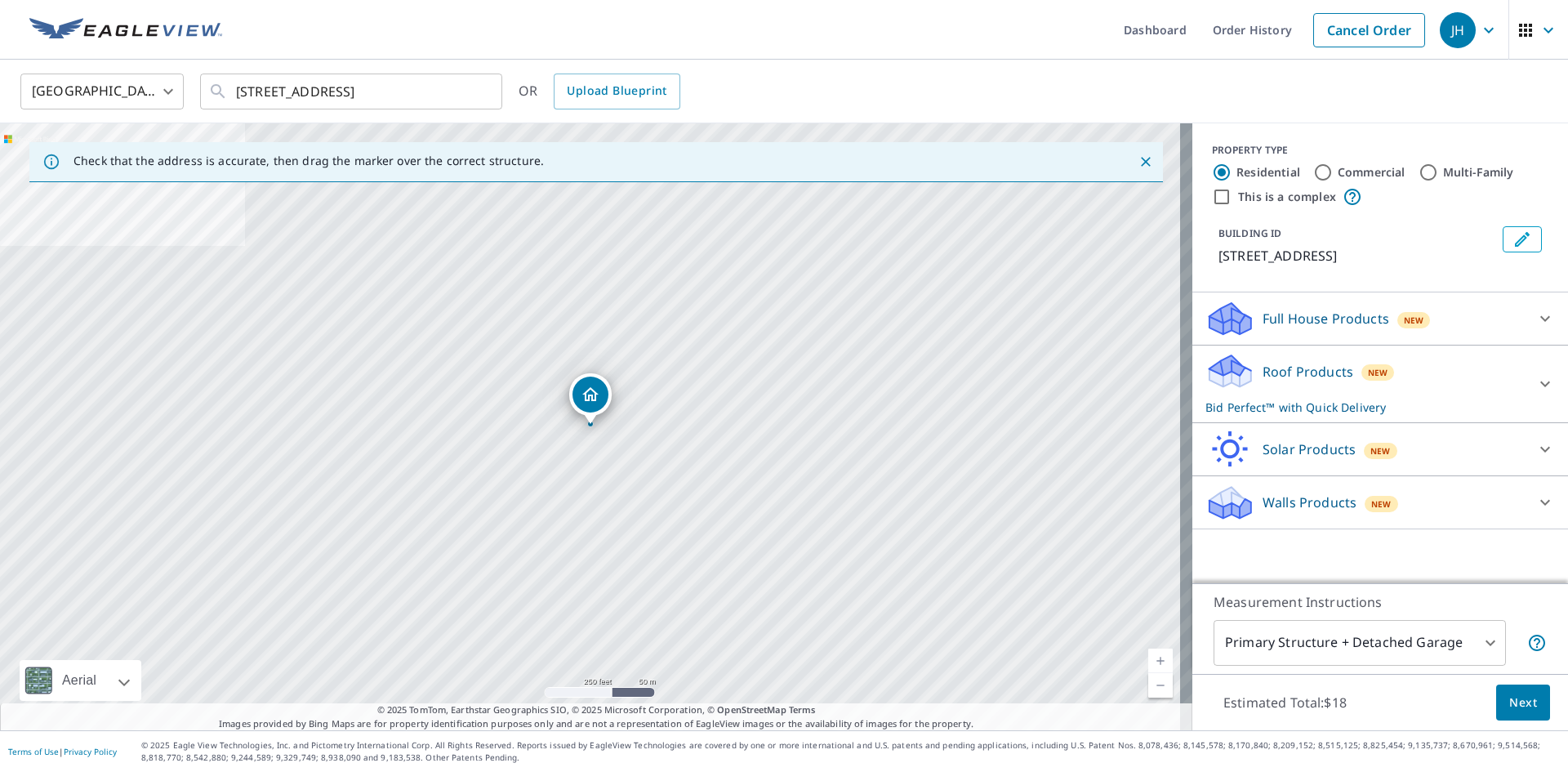
click at [1532, 370] on div at bounding box center [1545, 383] width 39 height 39
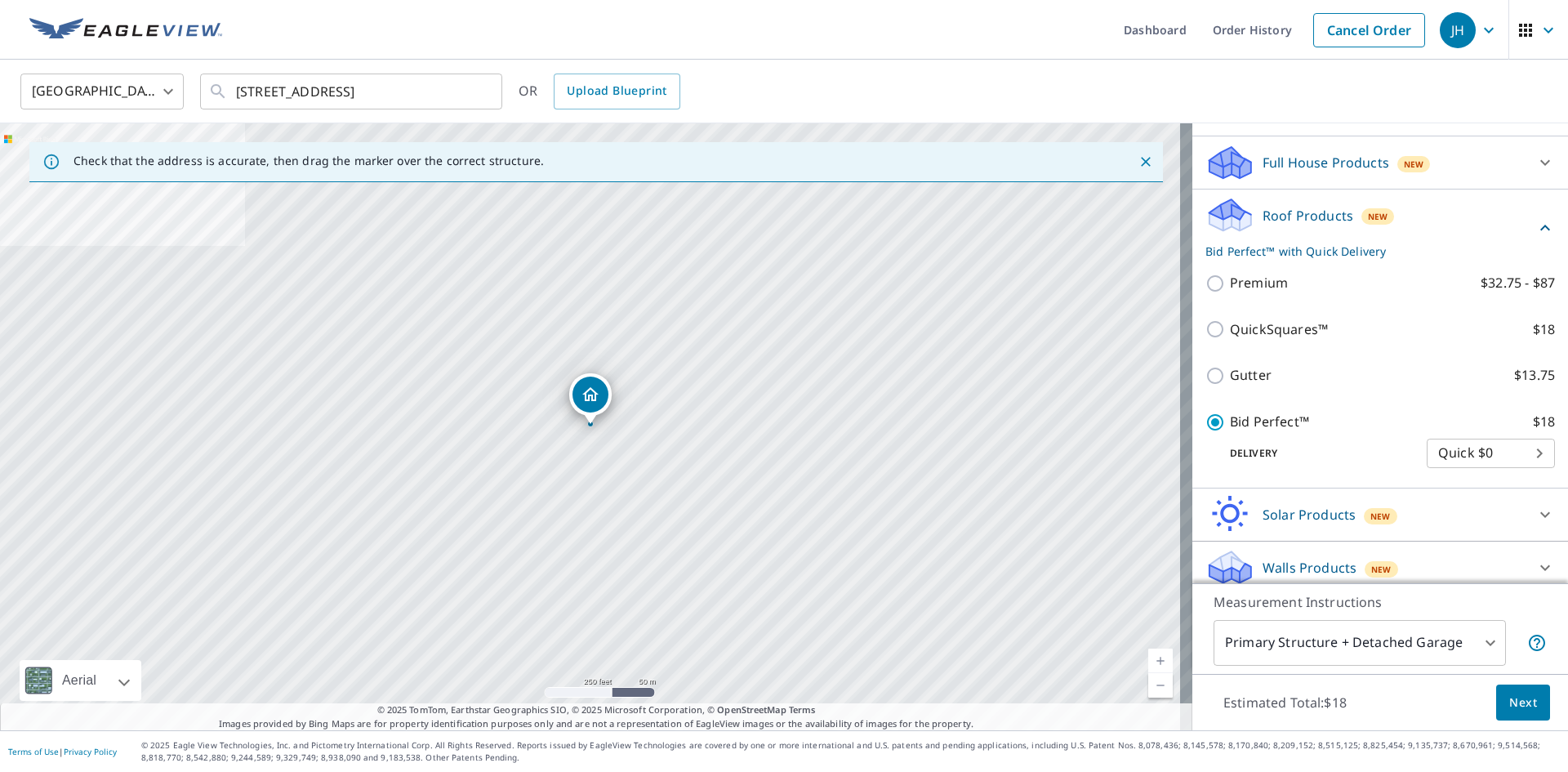
scroll to position [163, 0]
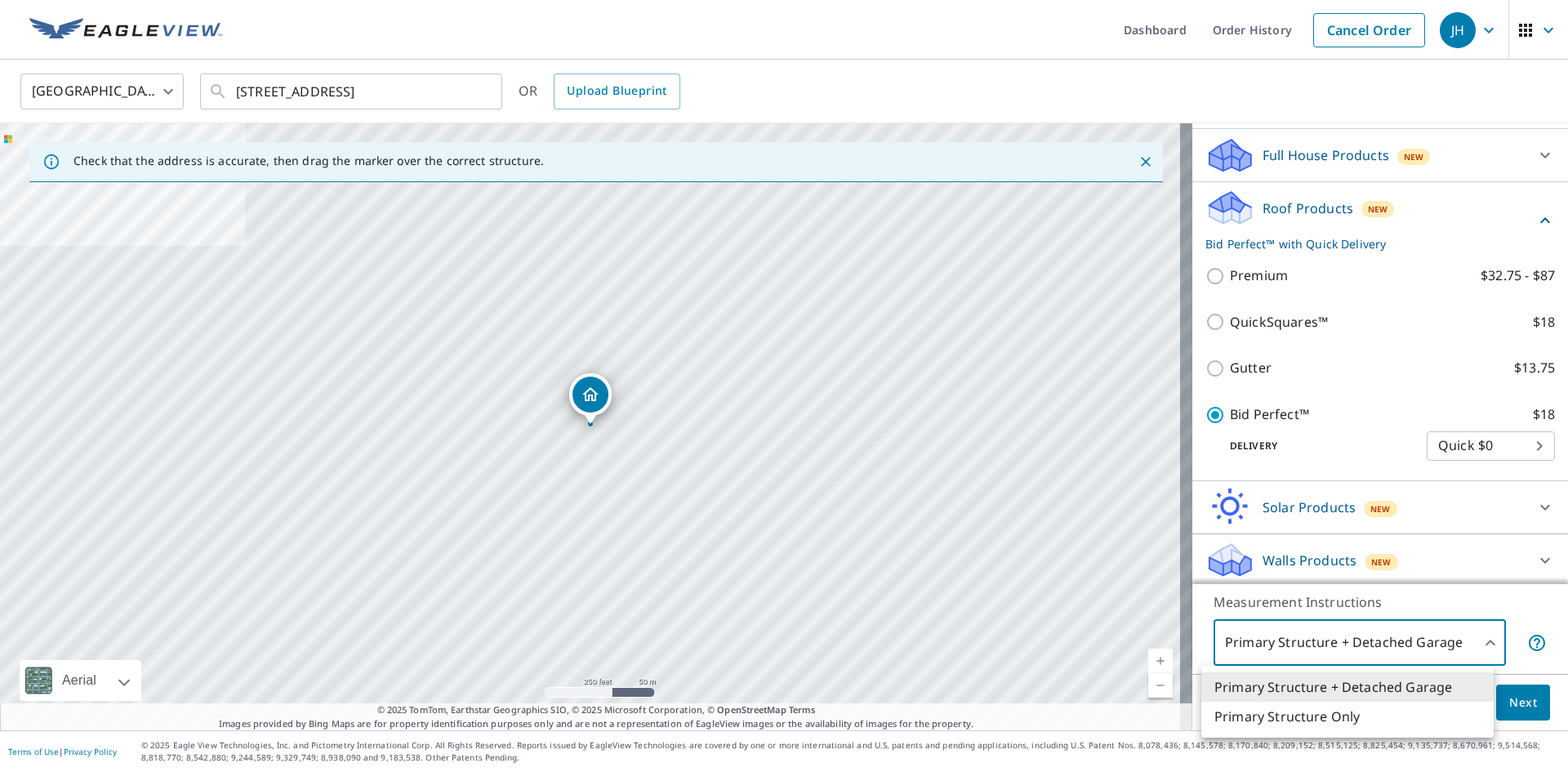
click at [1444, 647] on body "JH JH Dashboard Order History Cancel Order JH [GEOGRAPHIC_DATA] [GEOGRAPHIC_DAT…" at bounding box center [784, 386] width 1568 height 772
click at [1377, 688] on li "Primary Structure + Detached Garage" at bounding box center [1347, 687] width 292 height 29
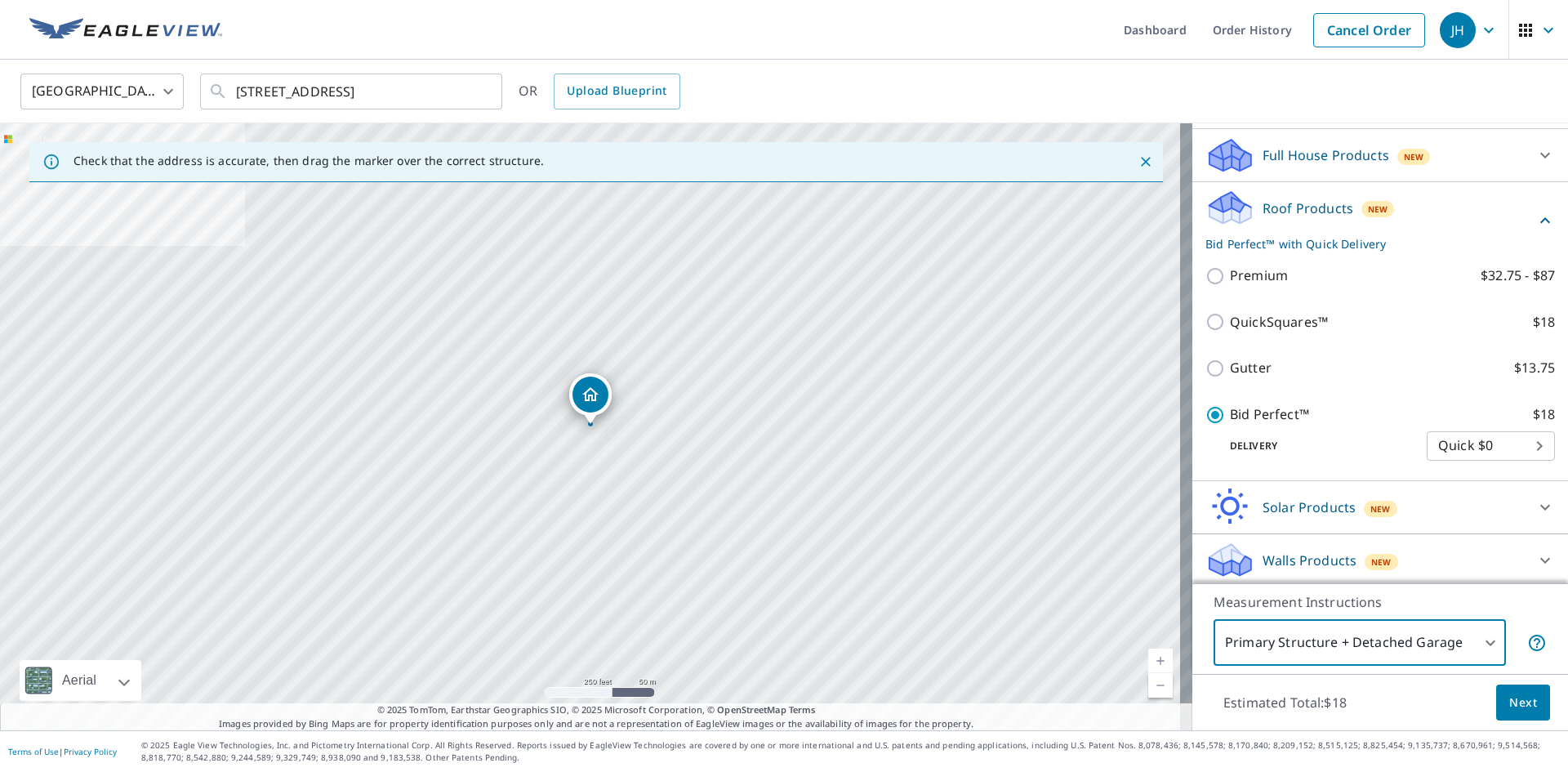
click at [1509, 707] on span "Next" at bounding box center [1523, 703] width 28 height 21
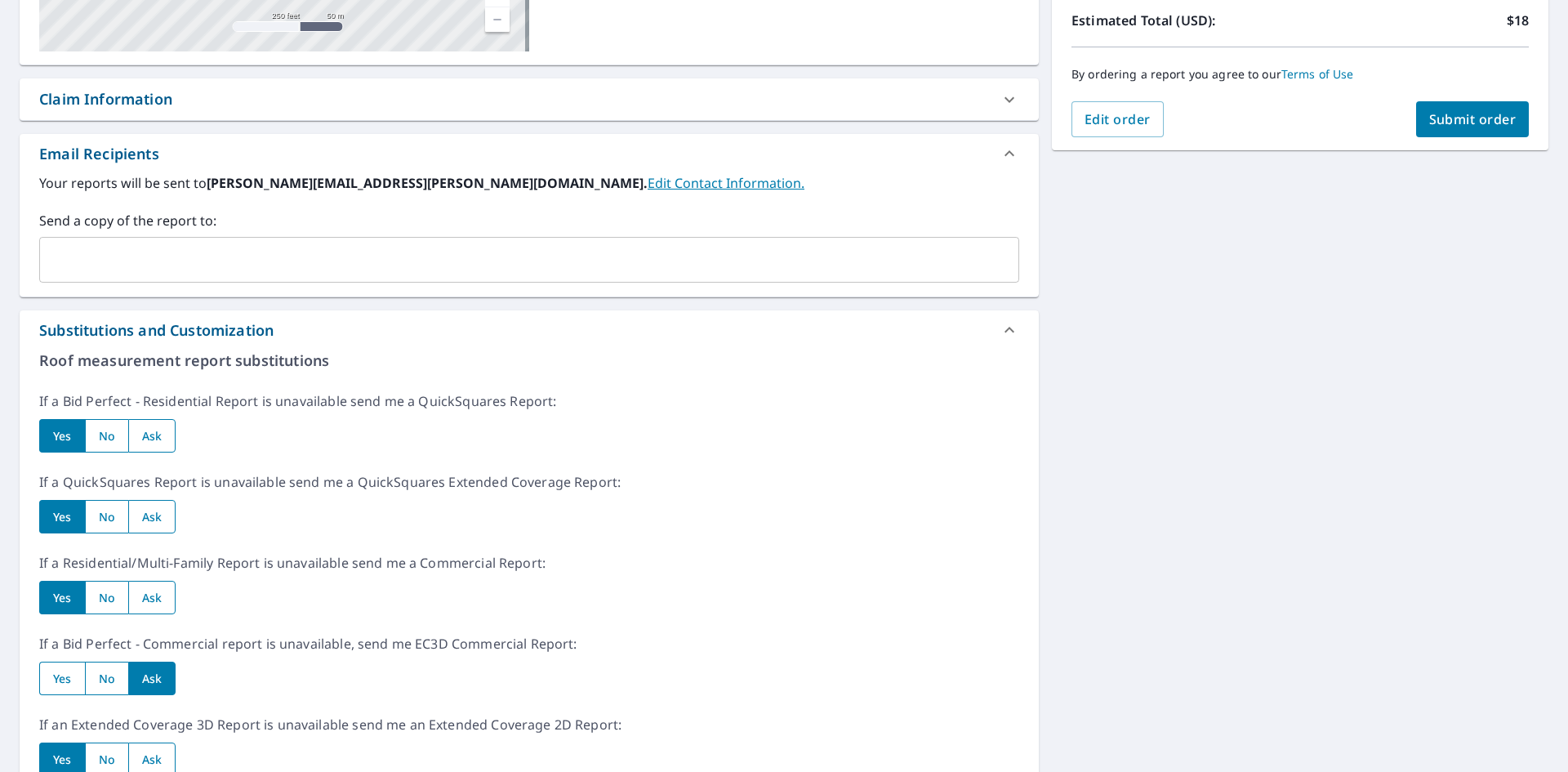
scroll to position [409, 0]
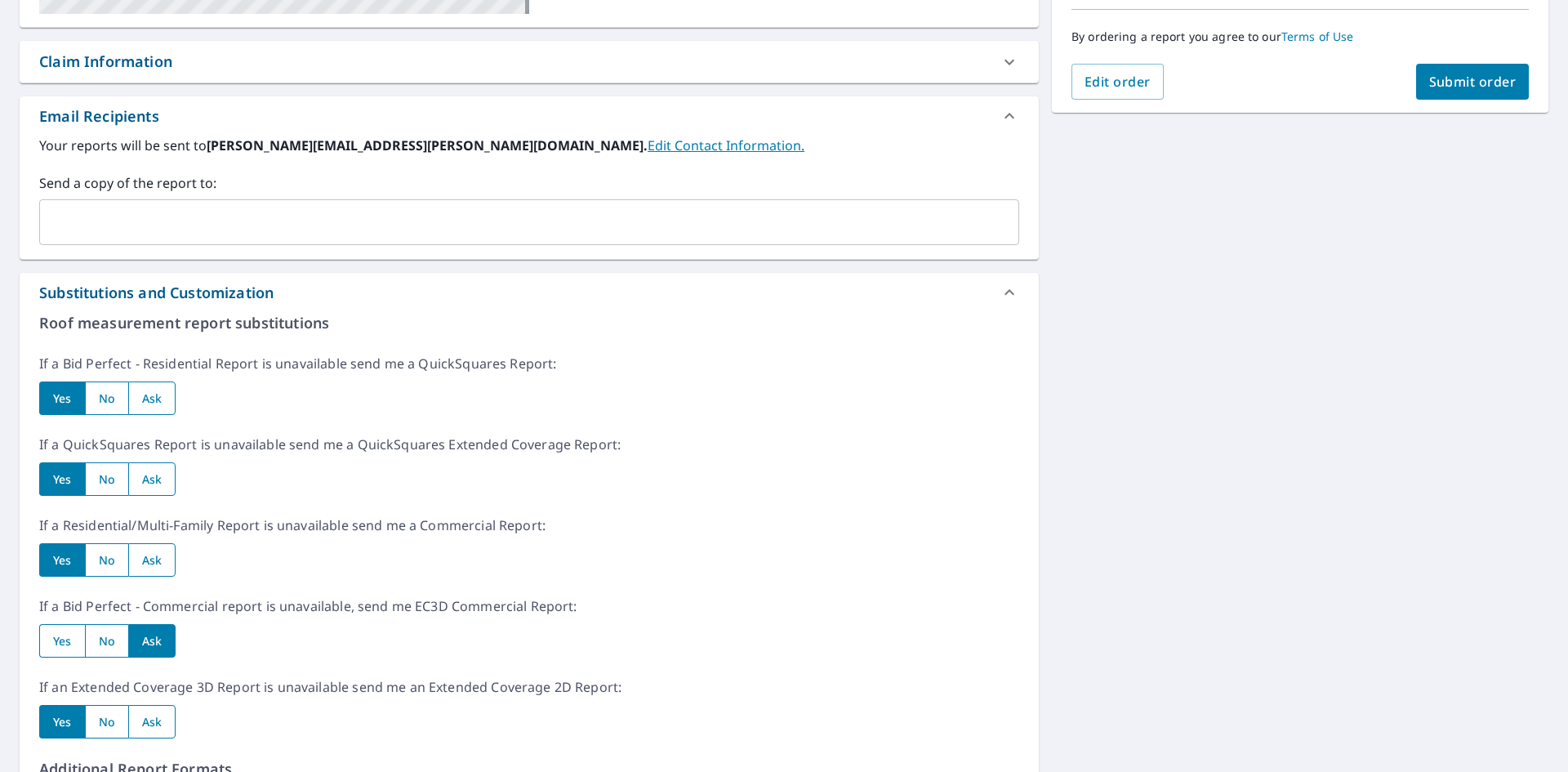
click at [147, 475] on input "radio" at bounding box center [153, 479] width 49 height 34
radio input "true"
click at [158, 559] on input "radio" at bounding box center [153, 559] width 49 height 34
radio input "true"
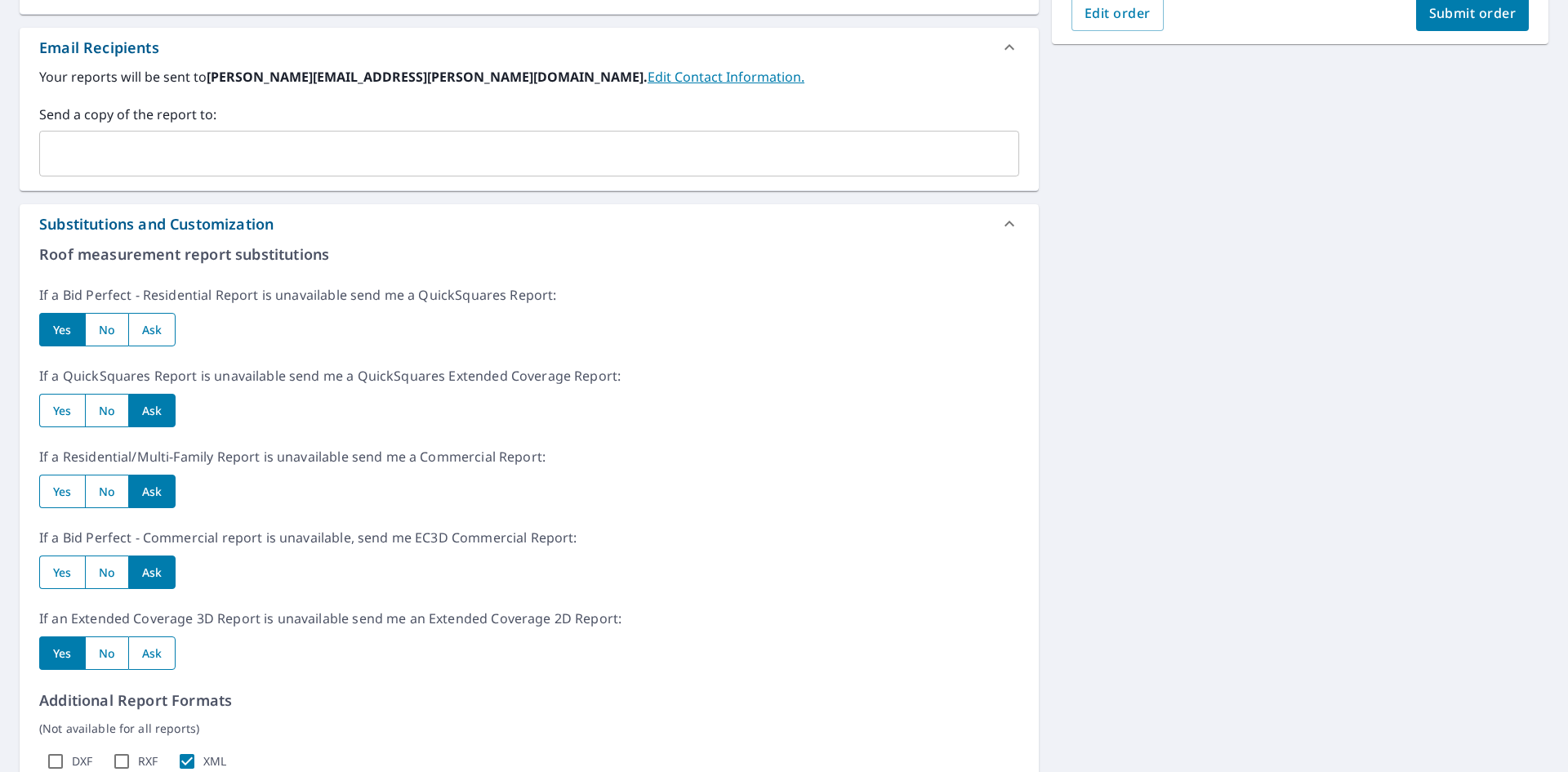
scroll to position [572, 0]
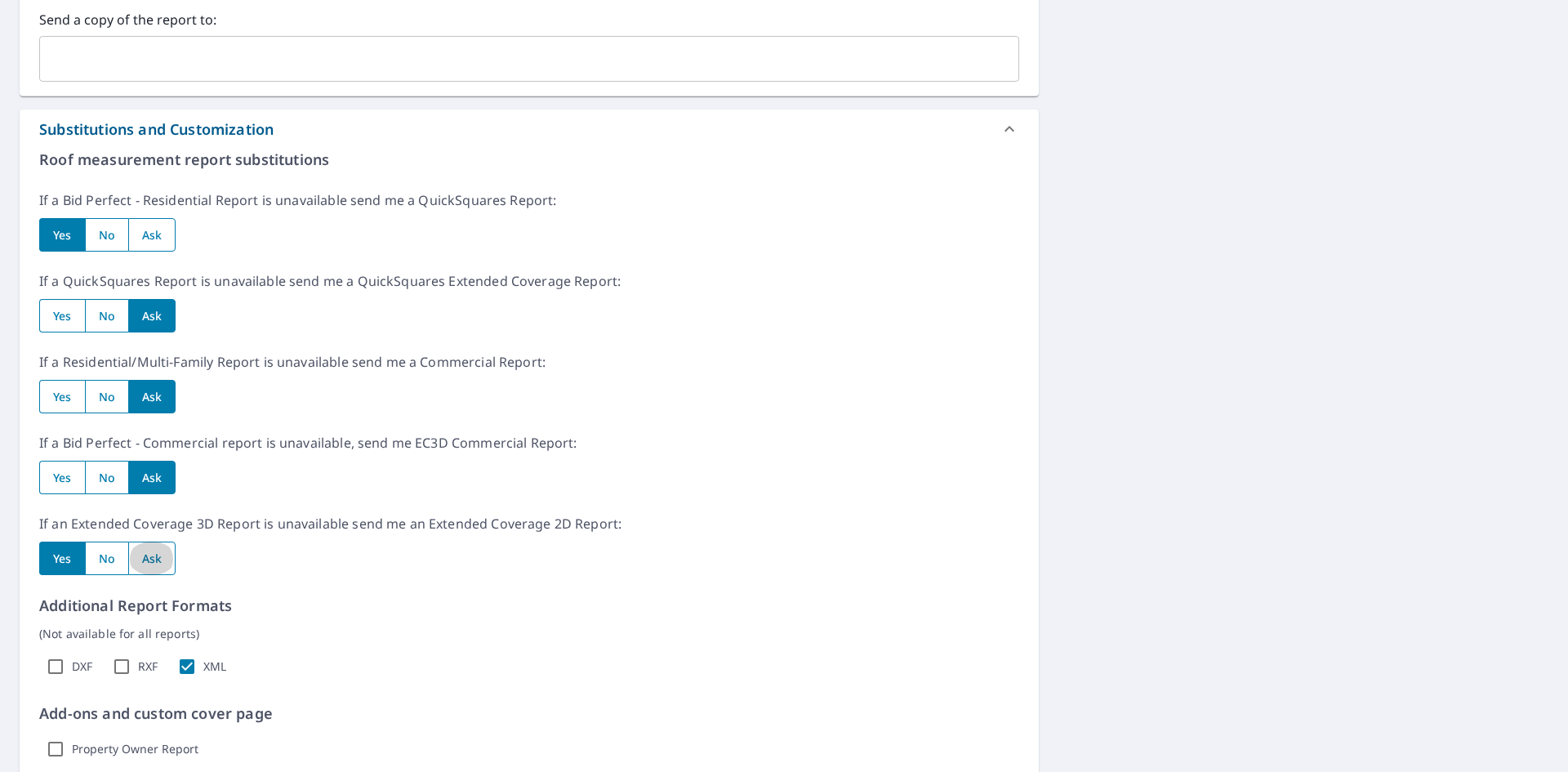
click at [147, 559] on input "radio" at bounding box center [153, 558] width 49 height 34
radio input "true"
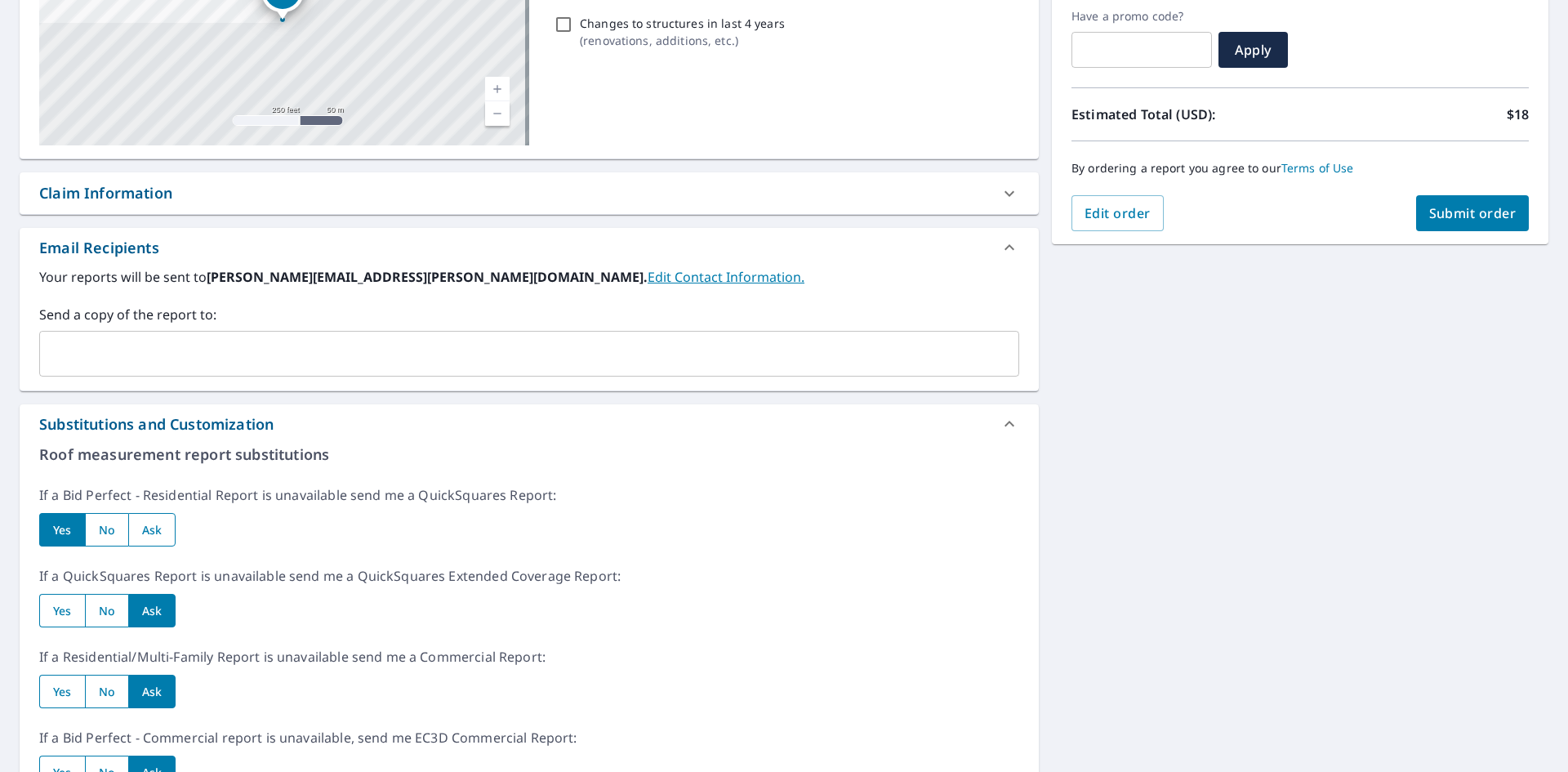
scroll to position [71, 0]
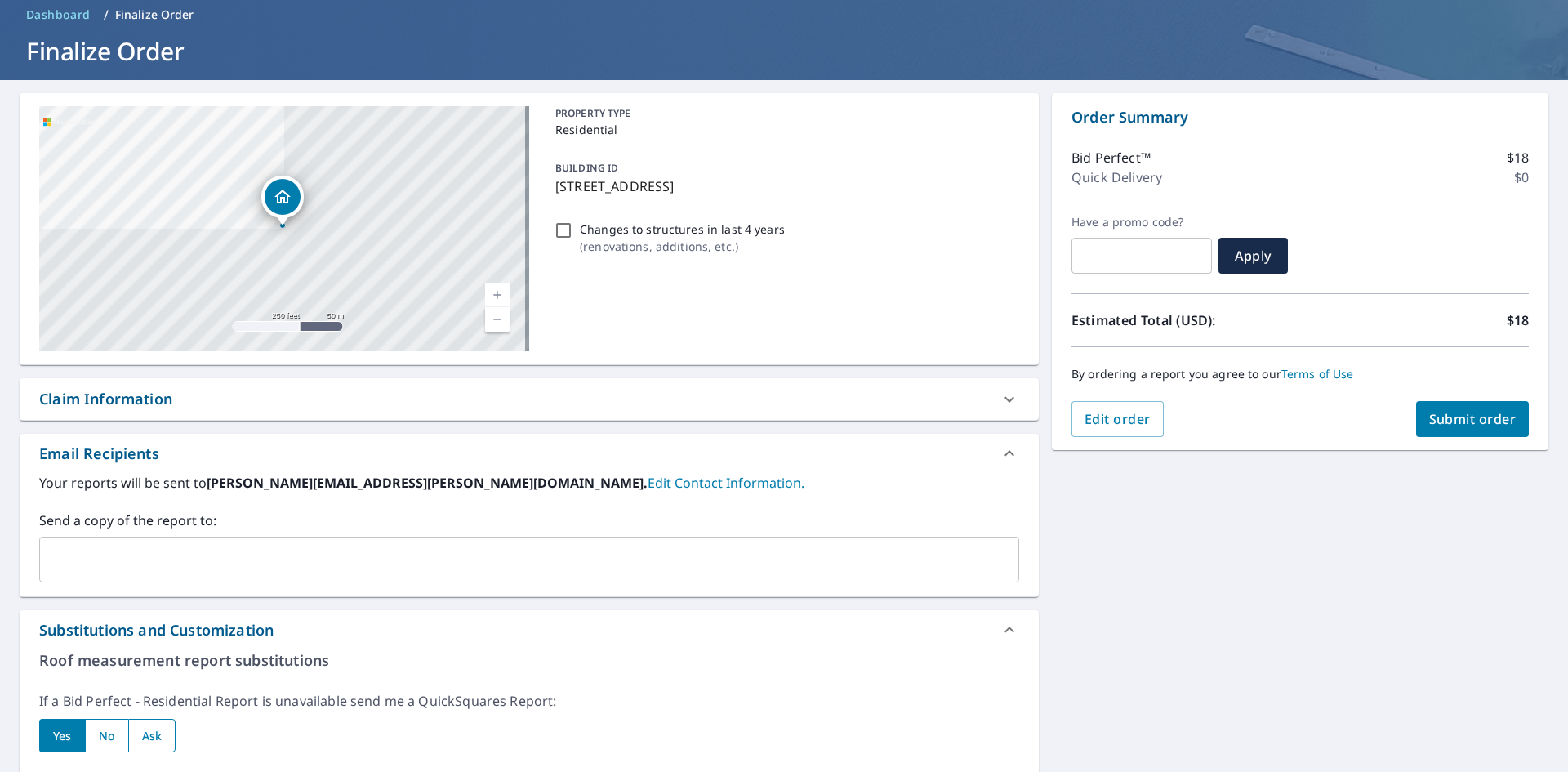
click at [1492, 419] on span "Submit order" at bounding box center [1473, 419] width 88 height 18
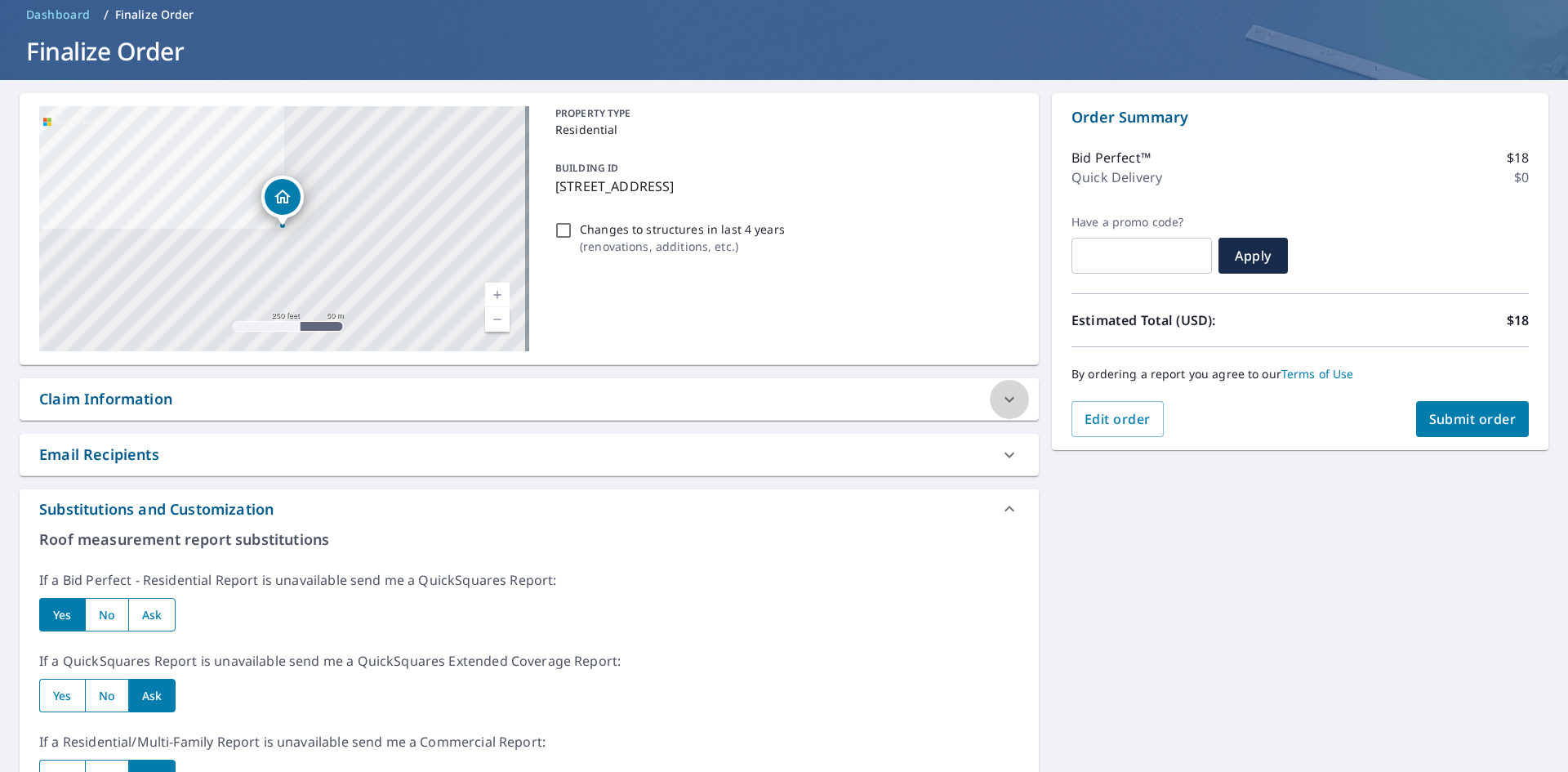
click at [1004, 400] on icon at bounding box center [1009, 399] width 10 height 6
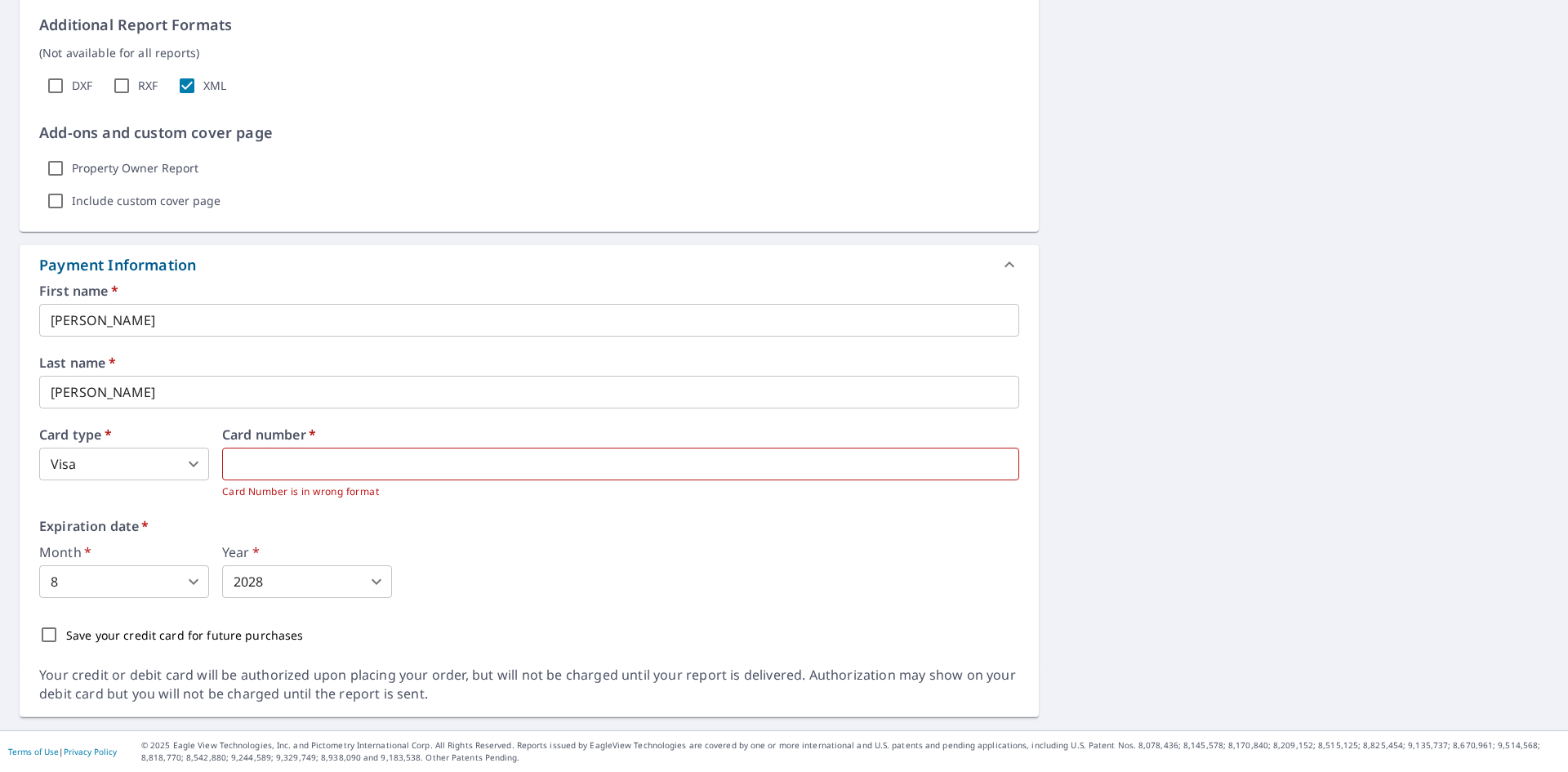
scroll to position [1382, 0]
click at [565, 551] on div "Month   * 8 8 ​ Year   * 2028 2028 ​" at bounding box center [529, 572] width 980 height 52
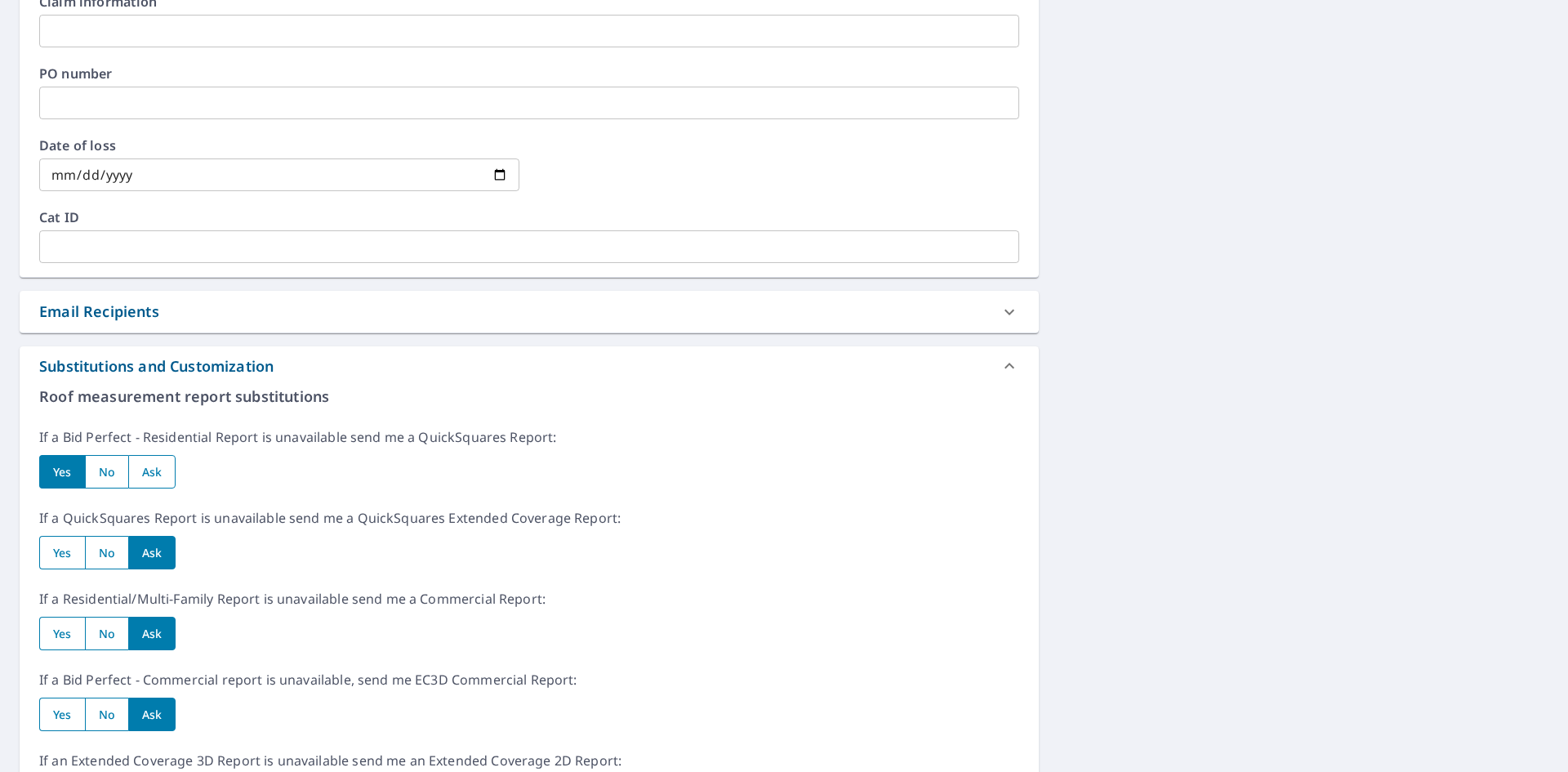
scroll to position [239, 0]
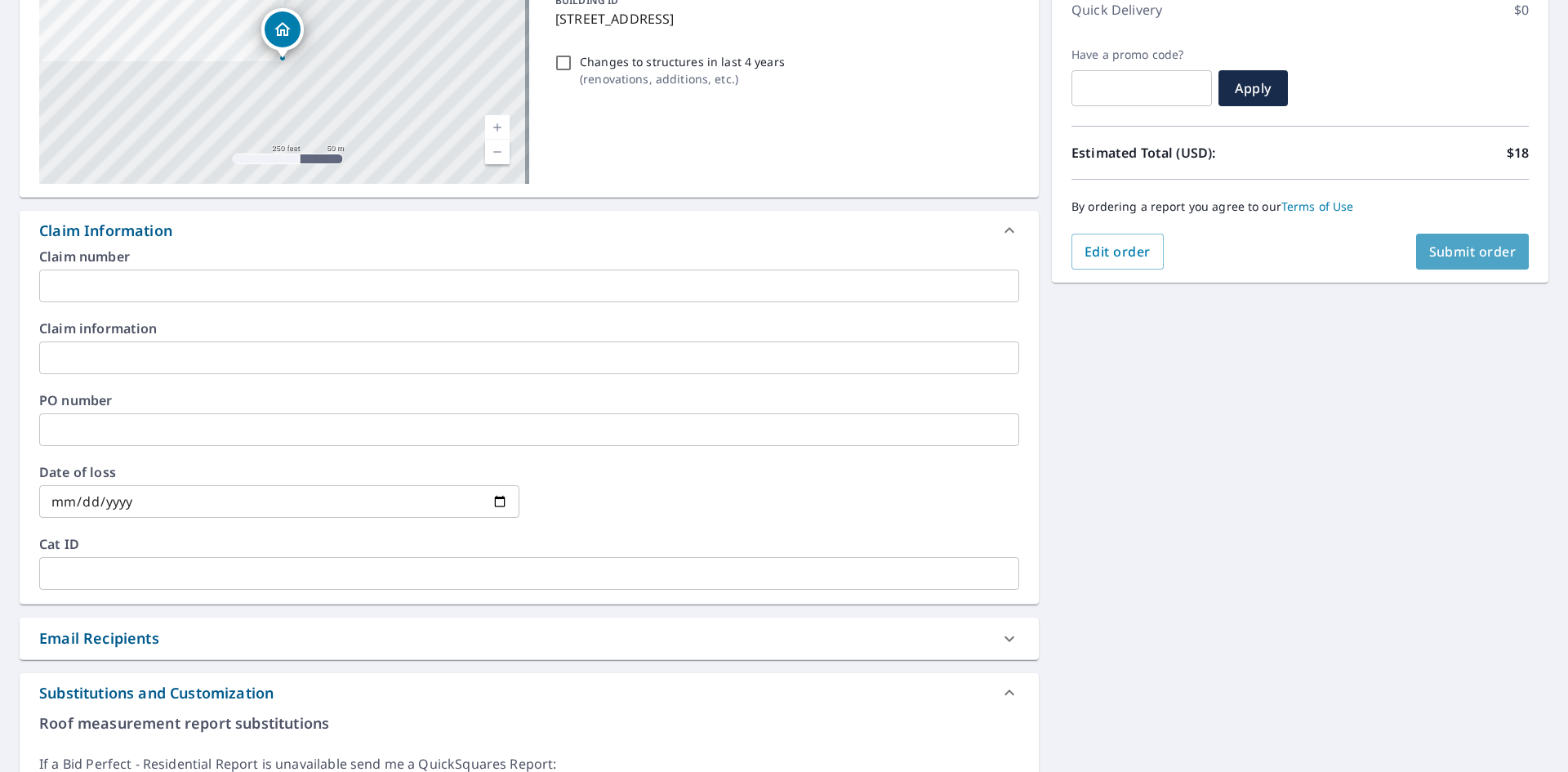
click at [1454, 253] on span "Submit order" at bounding box center [1473, 252] width 88 height 18
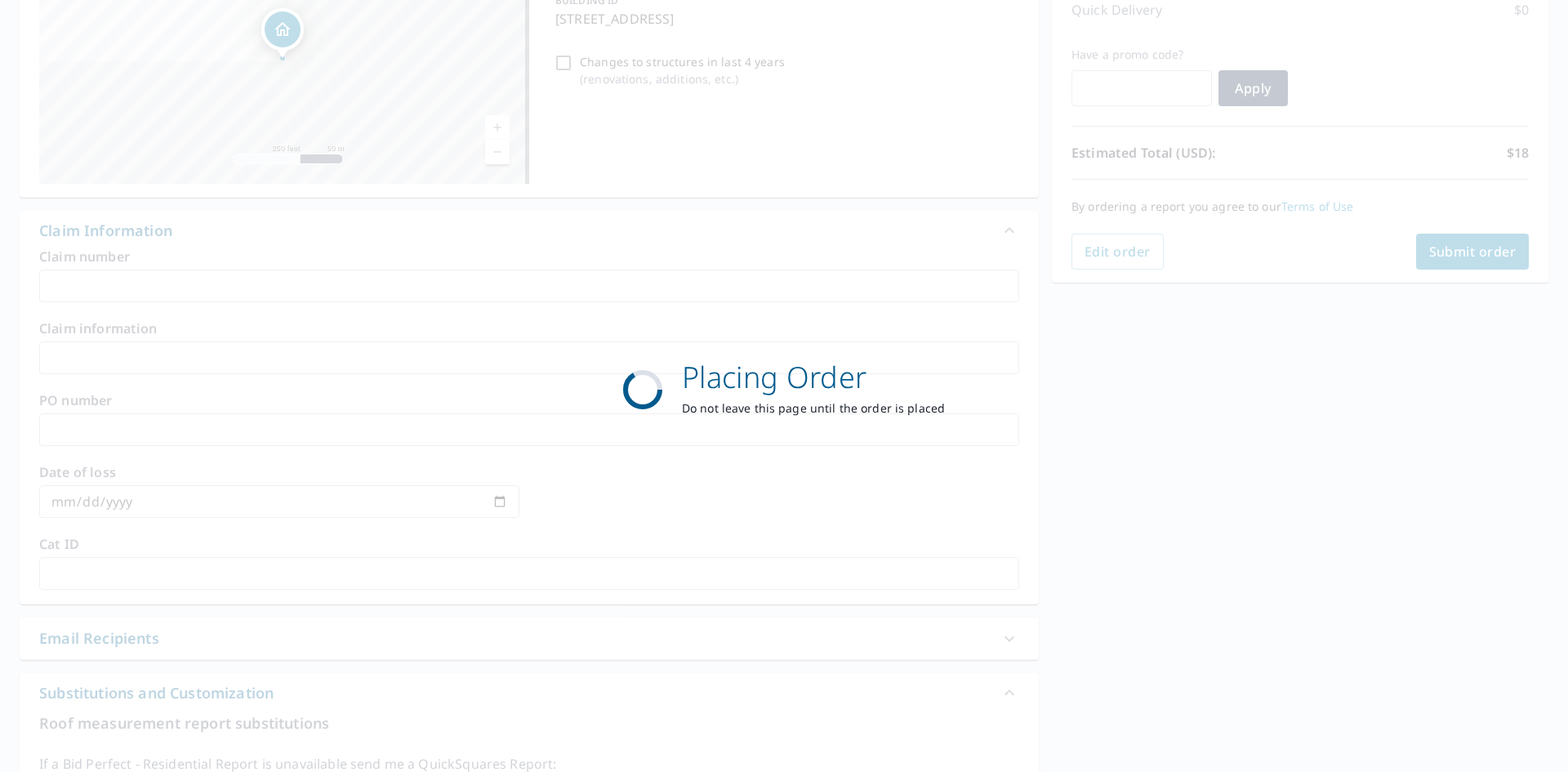
scroll to position [189, 0]
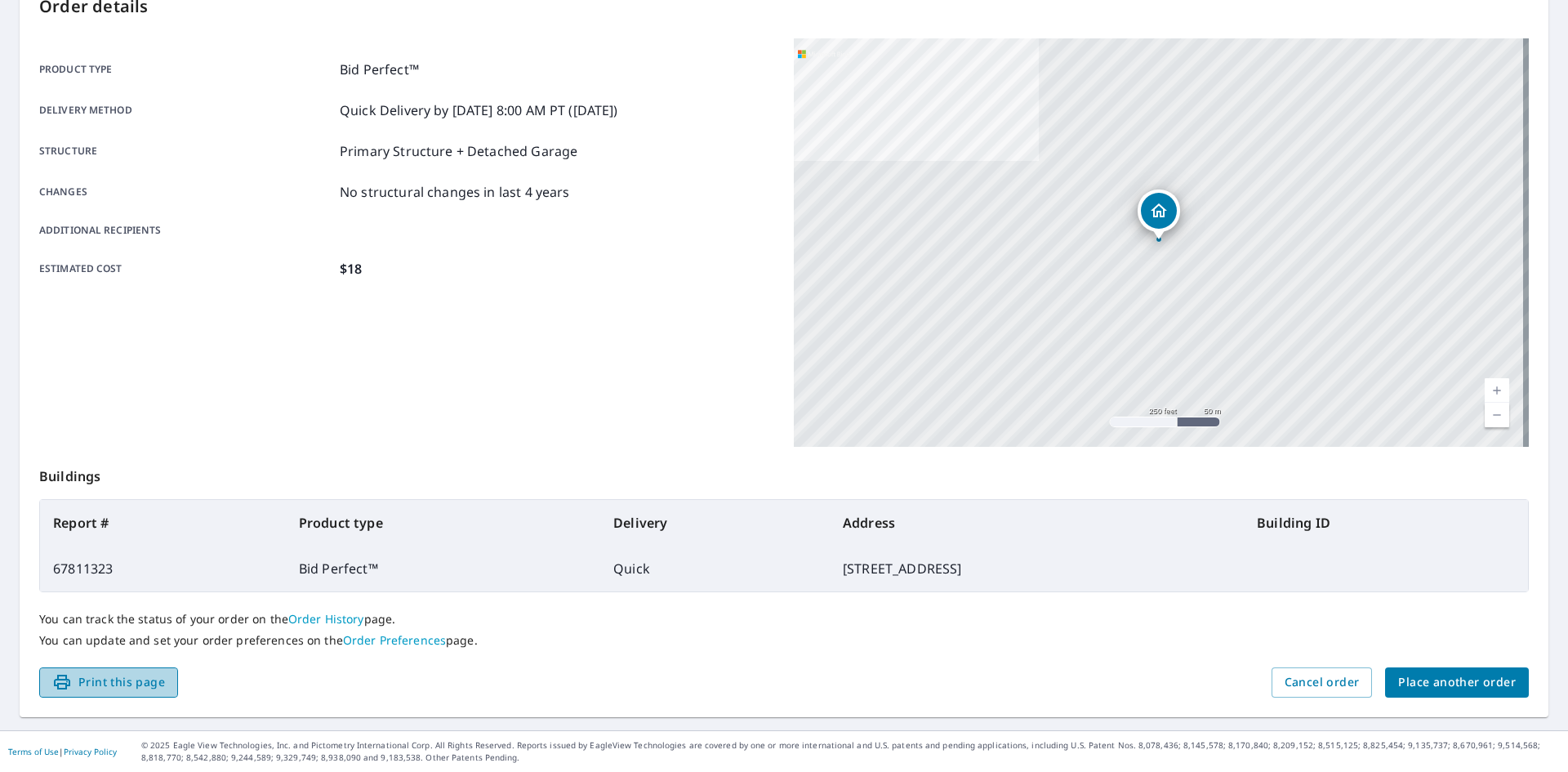
click at [130, 684] on span "Print this page" at bounding box center [108, 683] width 113 height 21
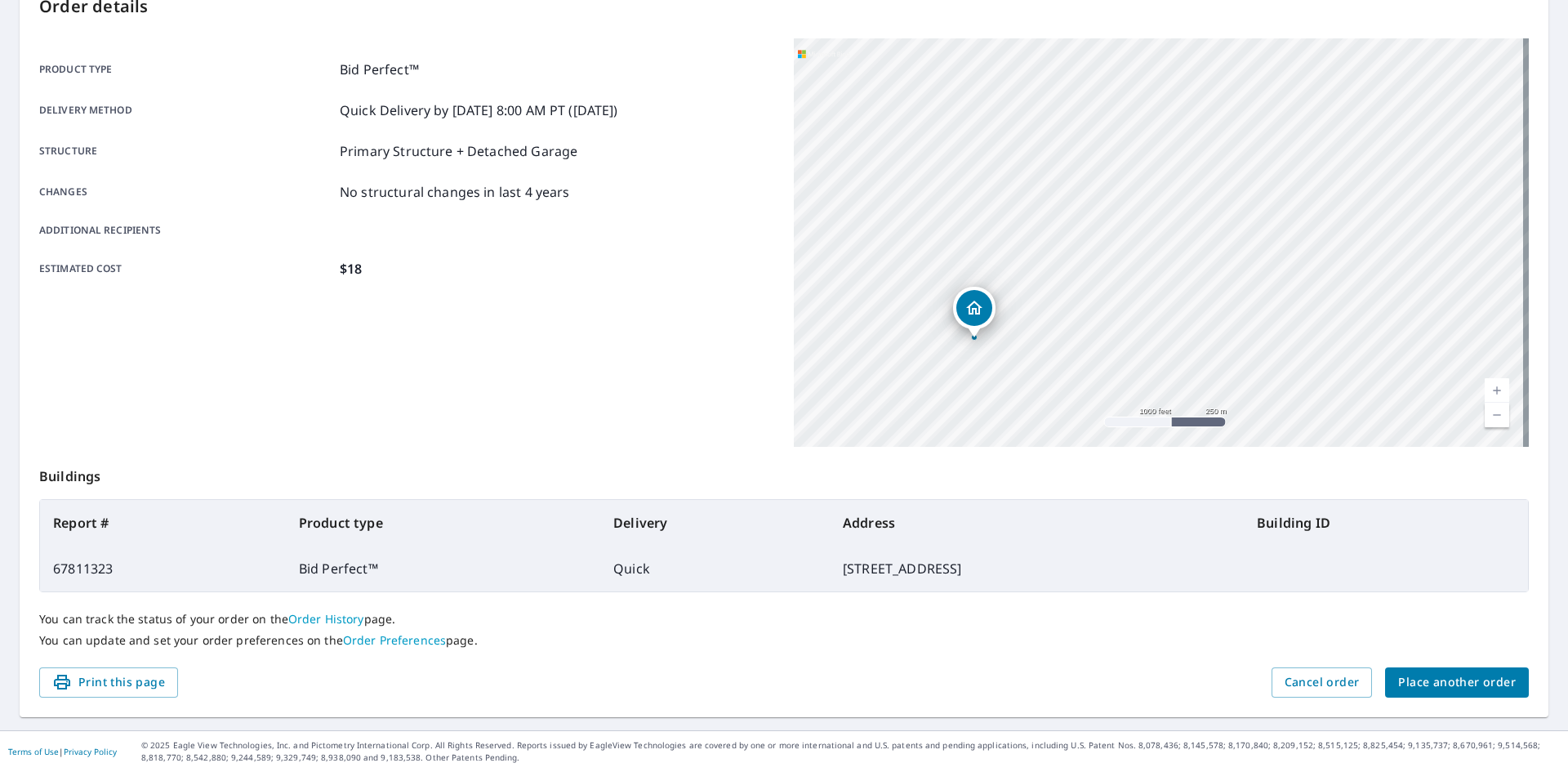
click at [1473, 679] on span "Place another order" at bounding box center [1457, 683] width 118 height 21
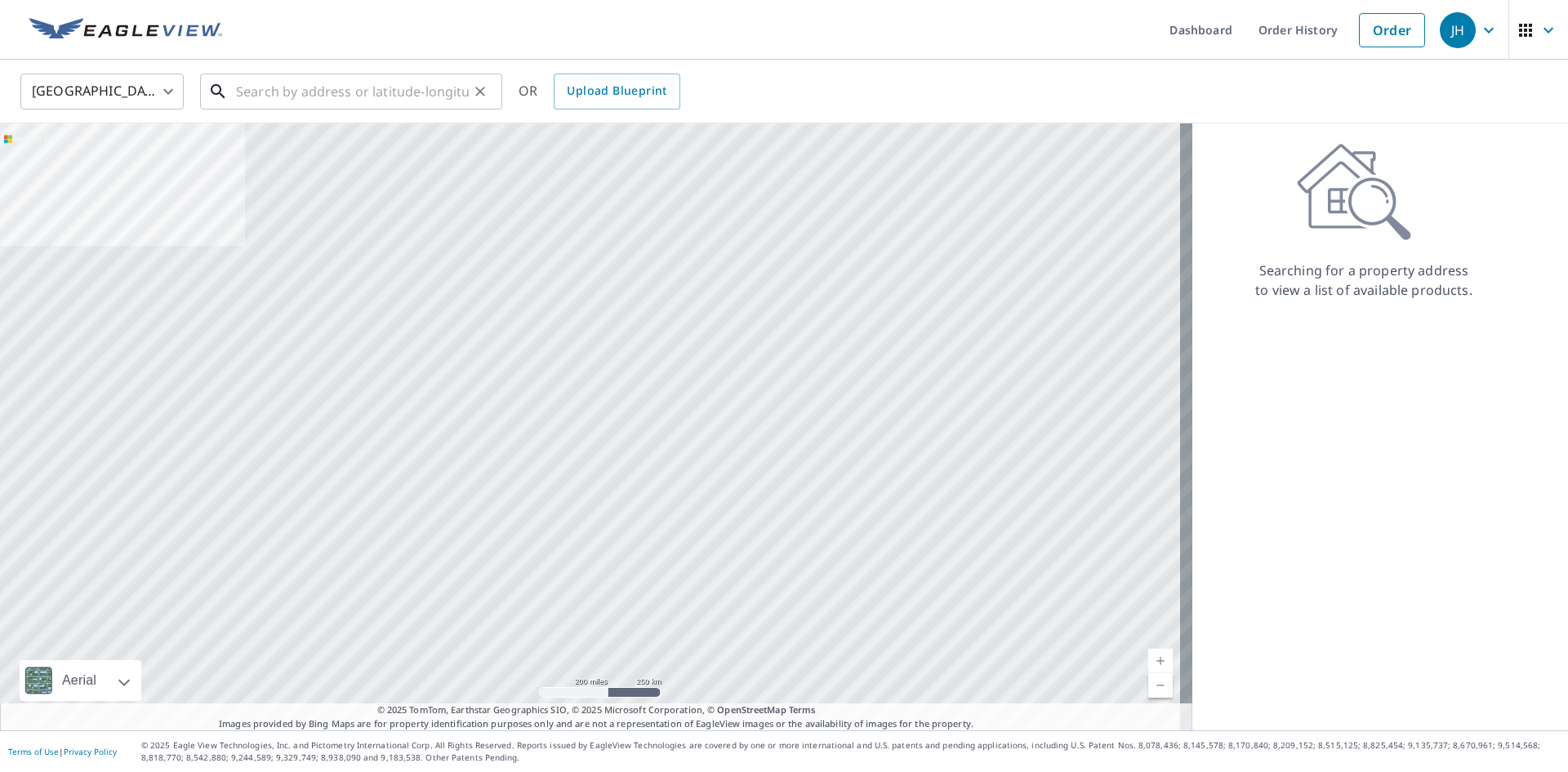
click at [333, 95] on input "text" at bounding box center [352, 91] width 232 height 46
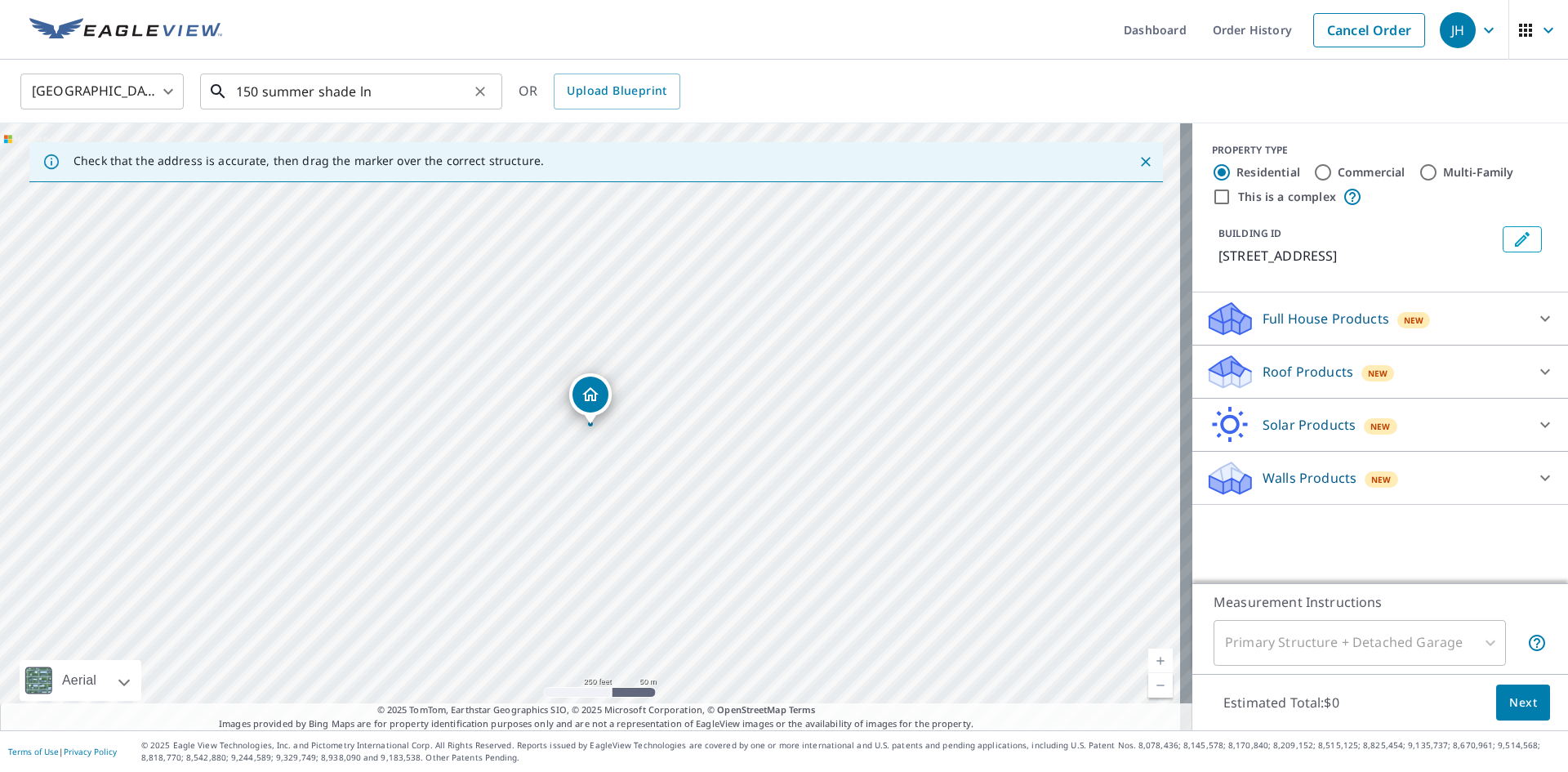
click at [402, 91] on input "150 summer shade ln" at bounding box center [352, 91] width 232 height 46
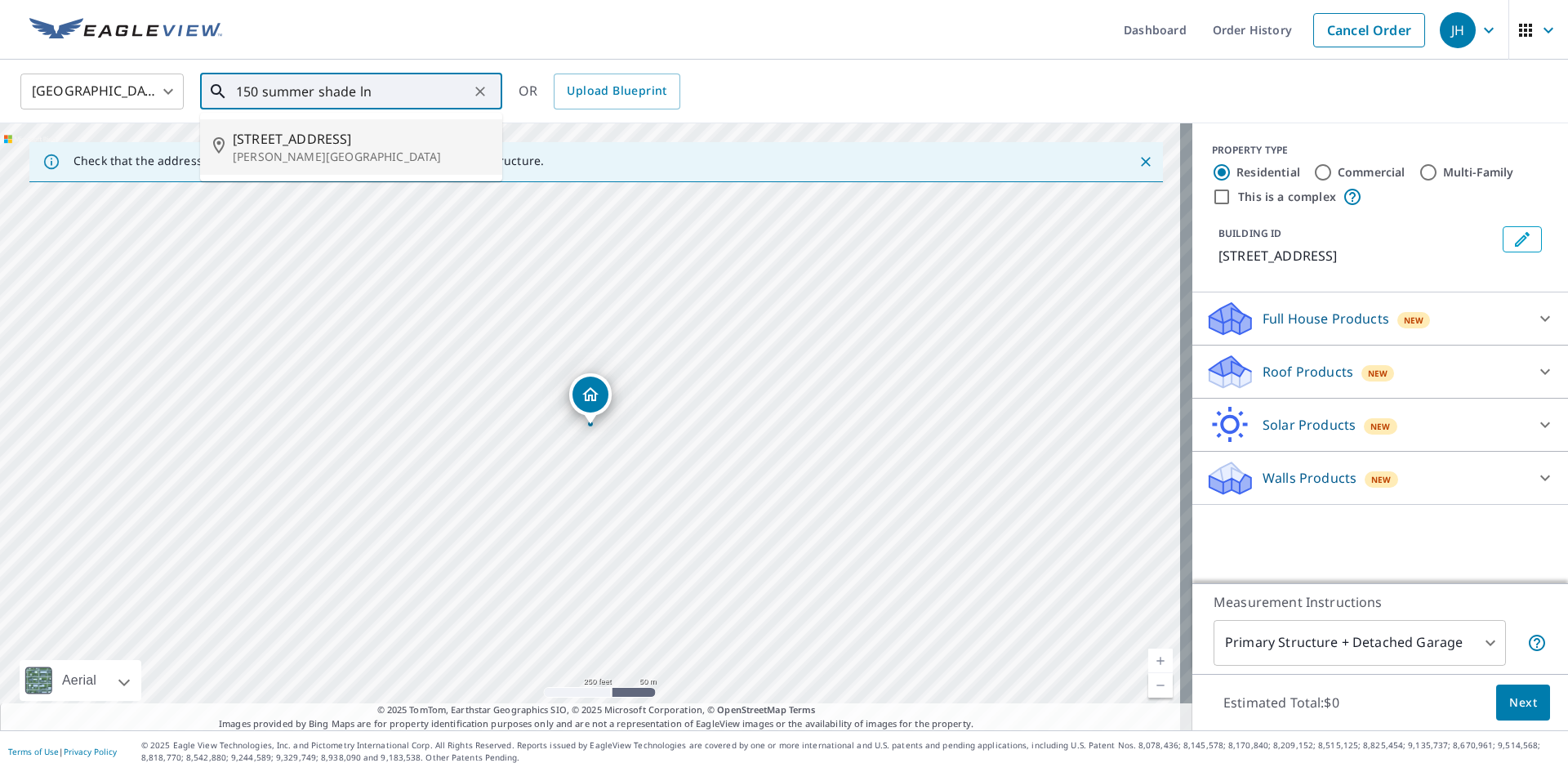
click at [340, 148] on p "[PERSON_NAME][GEOGRAPHIC_DATA]" at bounding box center [361, 156] width 257 height 16
type input "[STREET_ADDRESS][PERSON_NAME]"
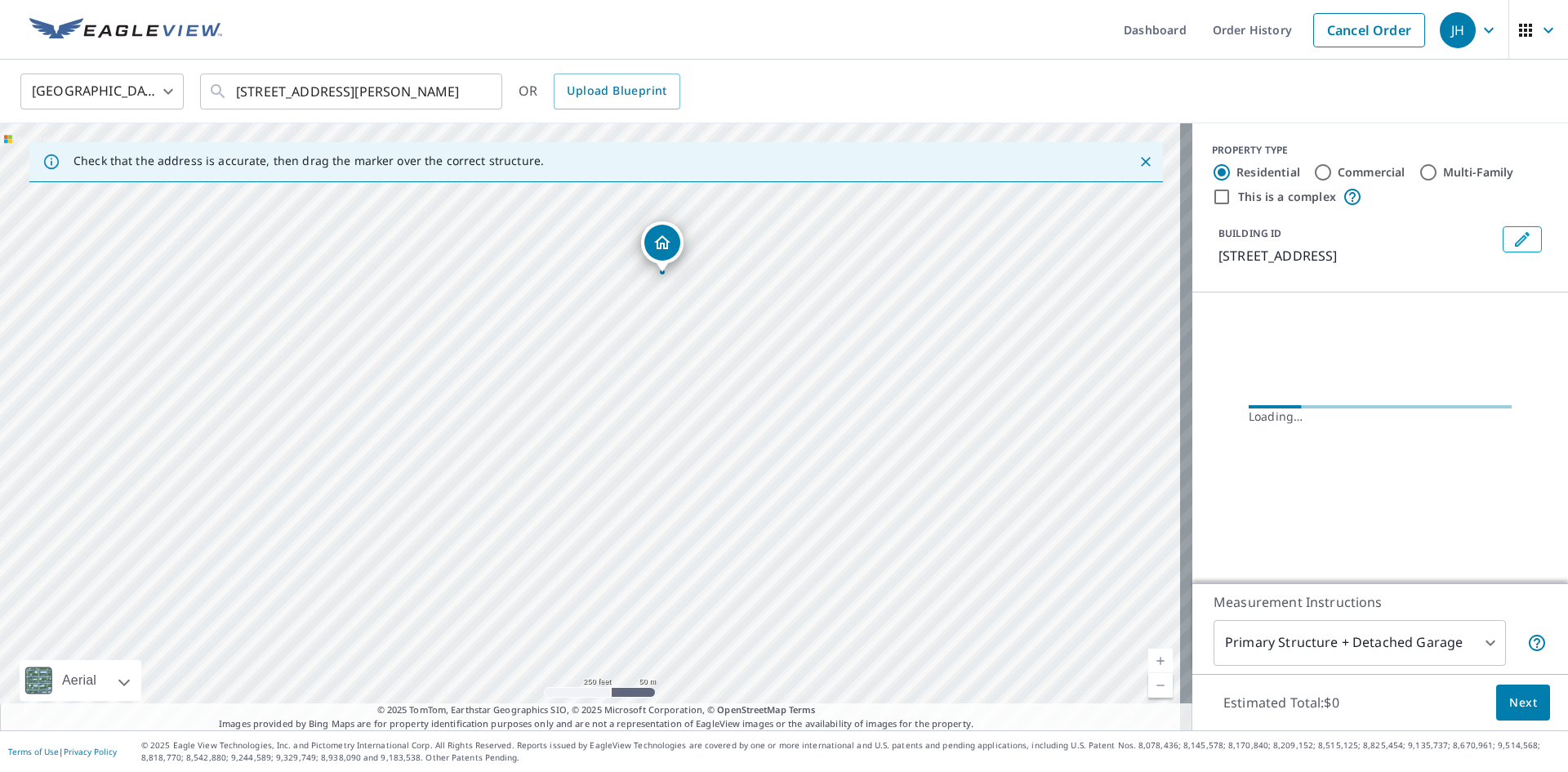
drag, startPoint x: 694, startPoint y: 496, endPoint x: 702, endPoint y: 291, distance: 205.2
click at [702, 291] on div "[STREET_ADDRESS][PERSON_NAME]" at bounding box center [596, 427] width 1192 height 607
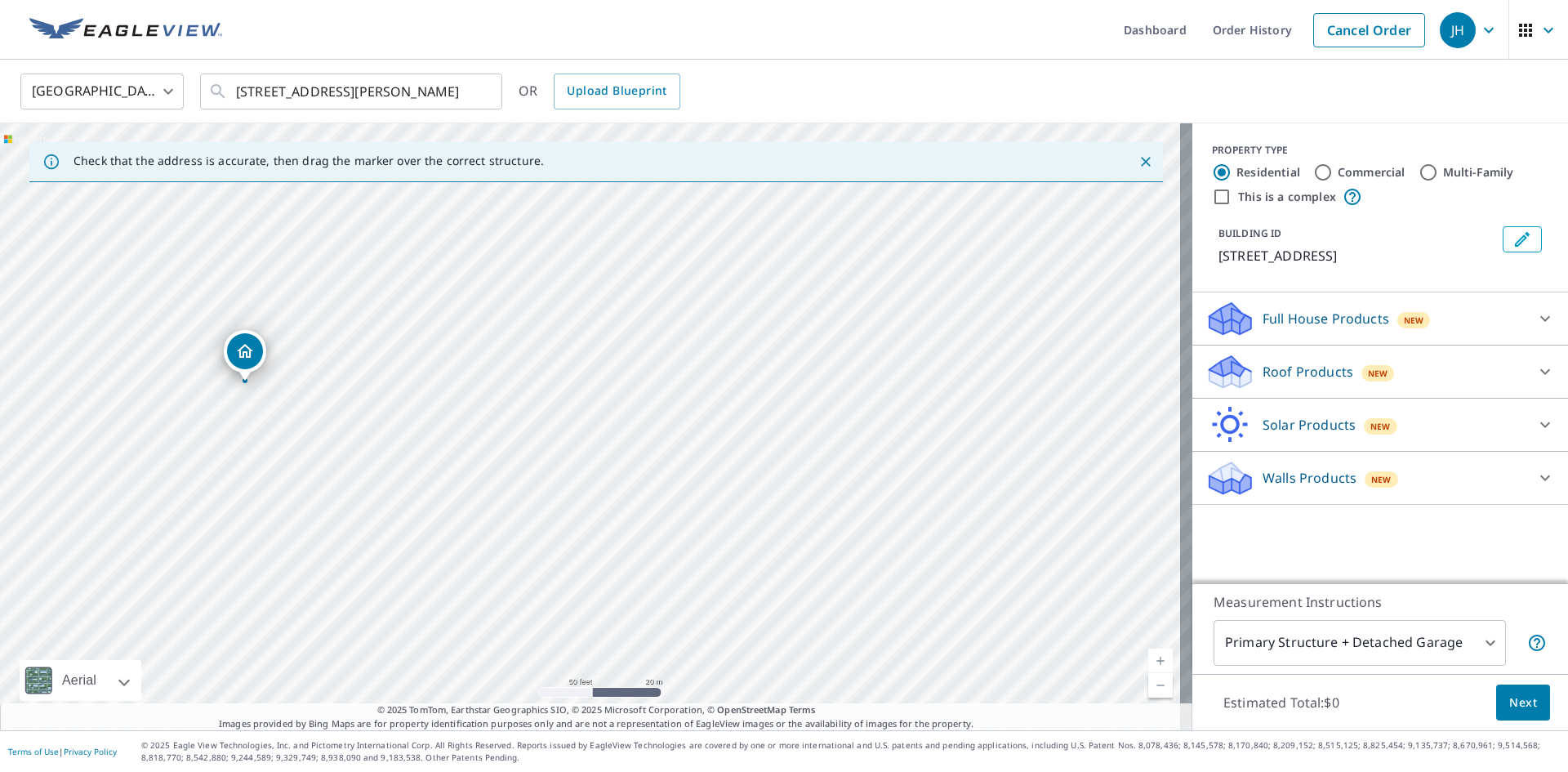
drag, startPoint x: 493, startPoint y: 362, endPoint x: 623, endPoint y: 753, distance: 412.0
click at [623, 753] on div "Dashboard Order History Cancel Order JH [GEOGRAPHIC_DATA] [GEOGRAPHIC_DATA] ​ […" at bounding box center [784, 386] width 1568 height 772
click at [961, 604] on div "[STREET_ADDRESS][PERSON_NAME]" at bounding box center [596, 427] width 1192 height 607
drag, startPoint x: 757, startPoint y: 353, endPoint x: 879, endPoint y: 605, distance: 280.0
click at [880, 605] on div "[STREET_ADDRESS][PERSON_NAME]" at bounding box center [596, 427] width 1192 height 607
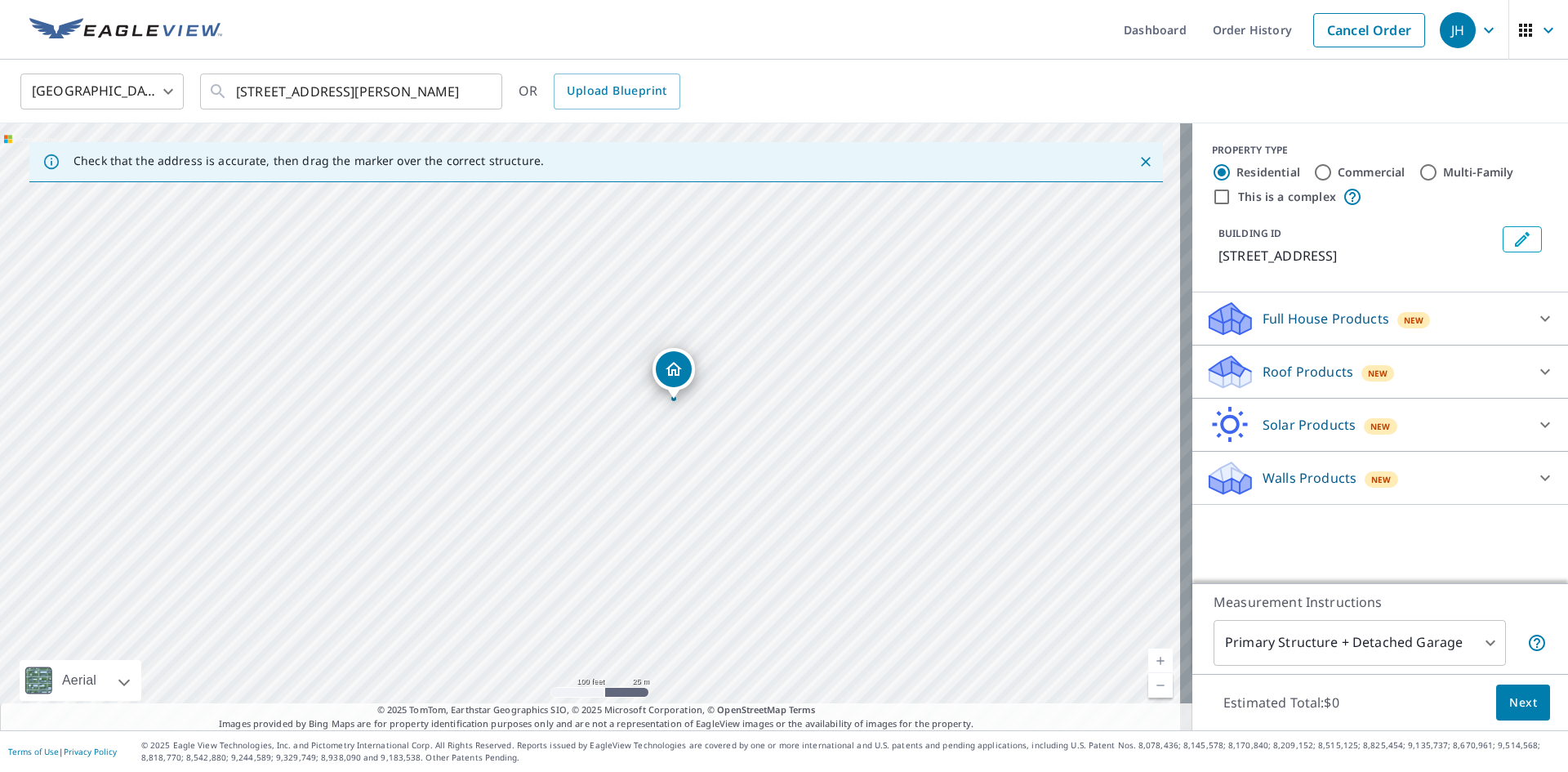
drag, startPoint x: 951, startPoint y: 522, endPoint x: 800, endPoint y: 346, distance: 231.9
click at [800, 346] on div "[STREET_ADDRESS][PERSON_NAME]" at bounding box center [596, 427] width 1192 height 607
drag, startPoint x: 562, startPoint y: 288, endPoint x: 702, endPoint y: 398, distance: 178.0
click at [702, 397] on div "[STREET_ADDRESS][PERSON_NAME]" at bounding box center [596, 427] width 1192 height 607
click at [1219, 35] on link "Order History" at bounding box center [1251, 29] width 105 height 60
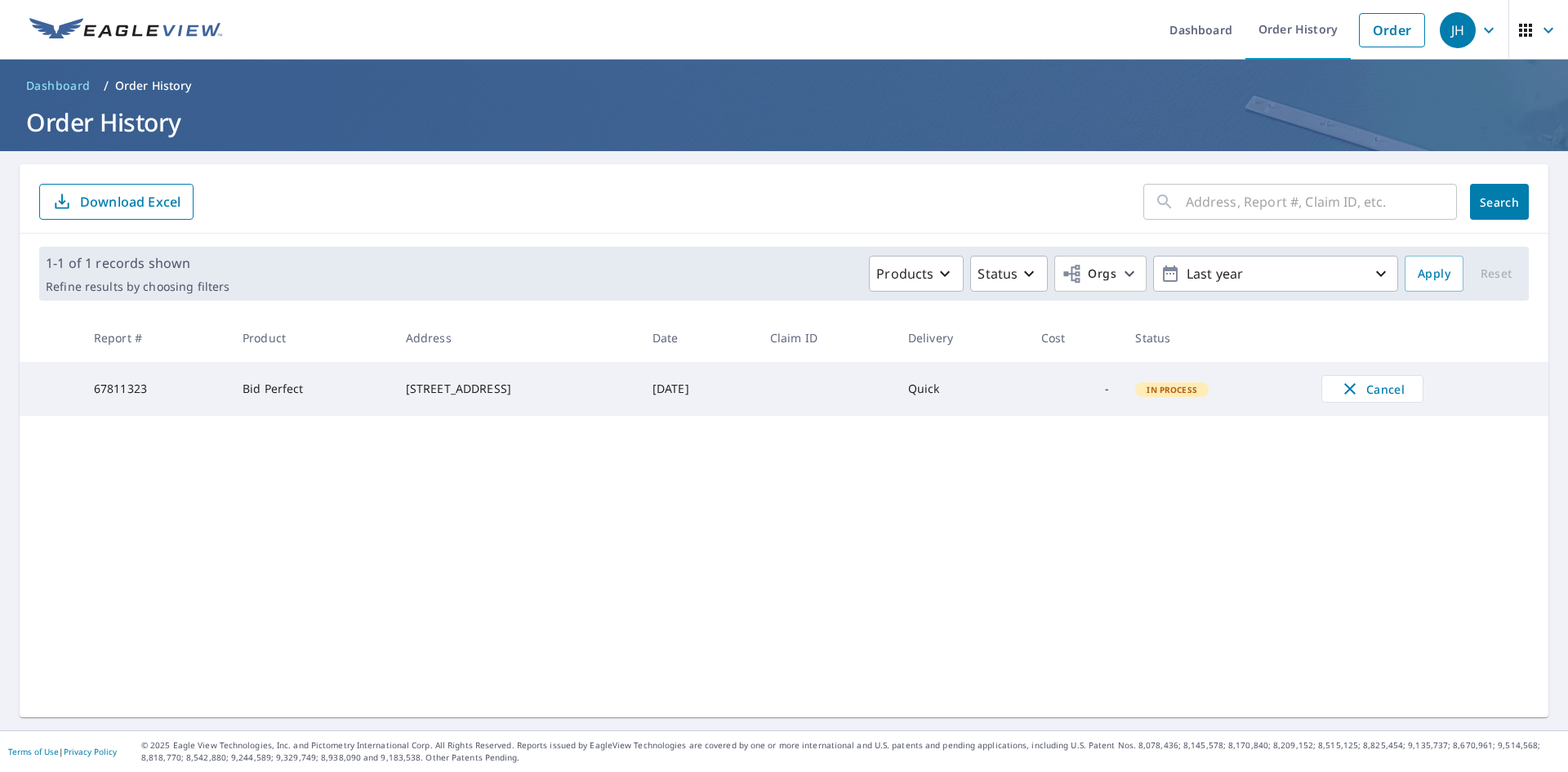
click at [757, 370] on td "[DATE]" at bounding box center [698, 389] width 118 height 54
click at [943, 41] on ul "Dashboard Order History Order" at bounding box center [832, 29] width 1201 height 60
